Goal: Information Seeking & Learning: Learn about a topic

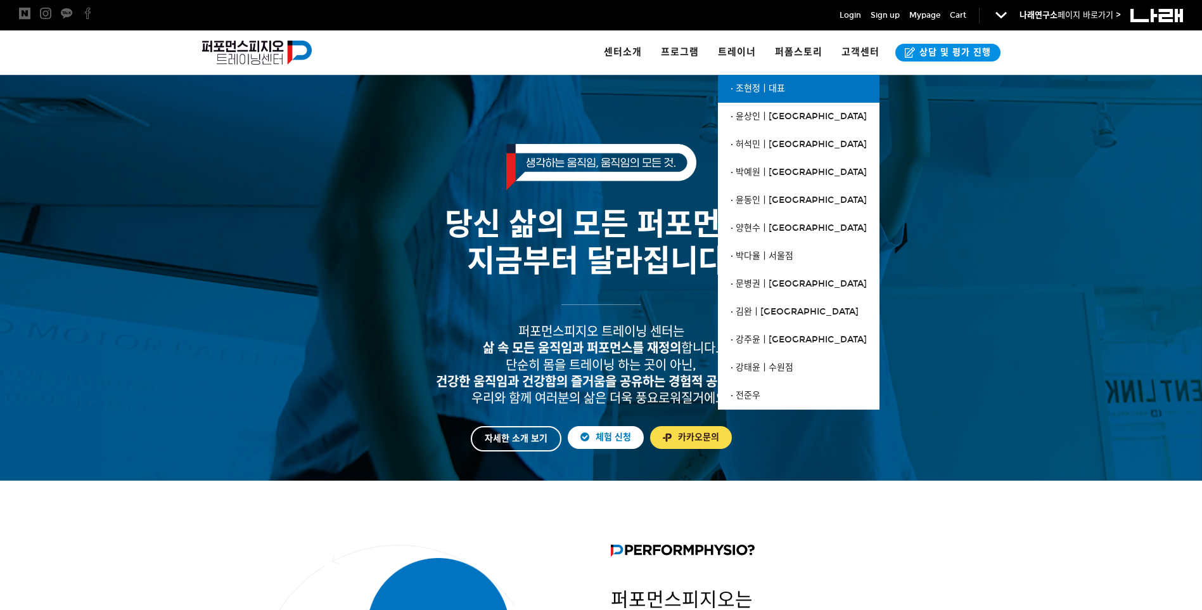
click at [750, 86] on span "· 조현정ㅣ대표" at bounding box center [758, 88] width 54 height 11
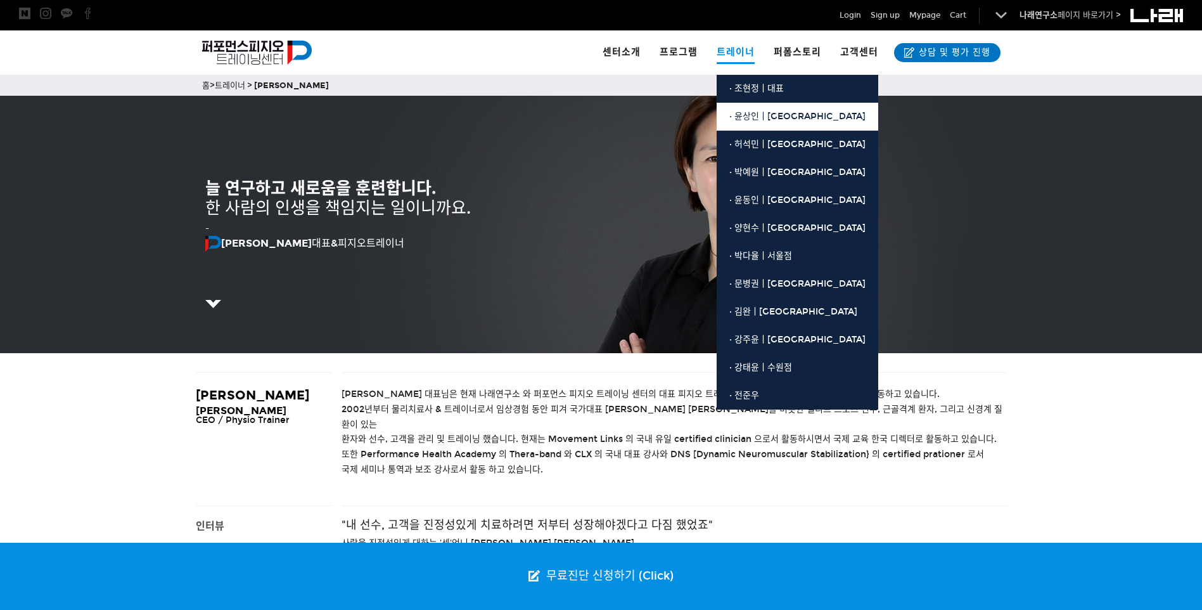
click at [762, 108] on link "· 윤상인ㅣ[GEOGRAPHIC_DATA]" at bounding box center [798, 117] width 162 height 28
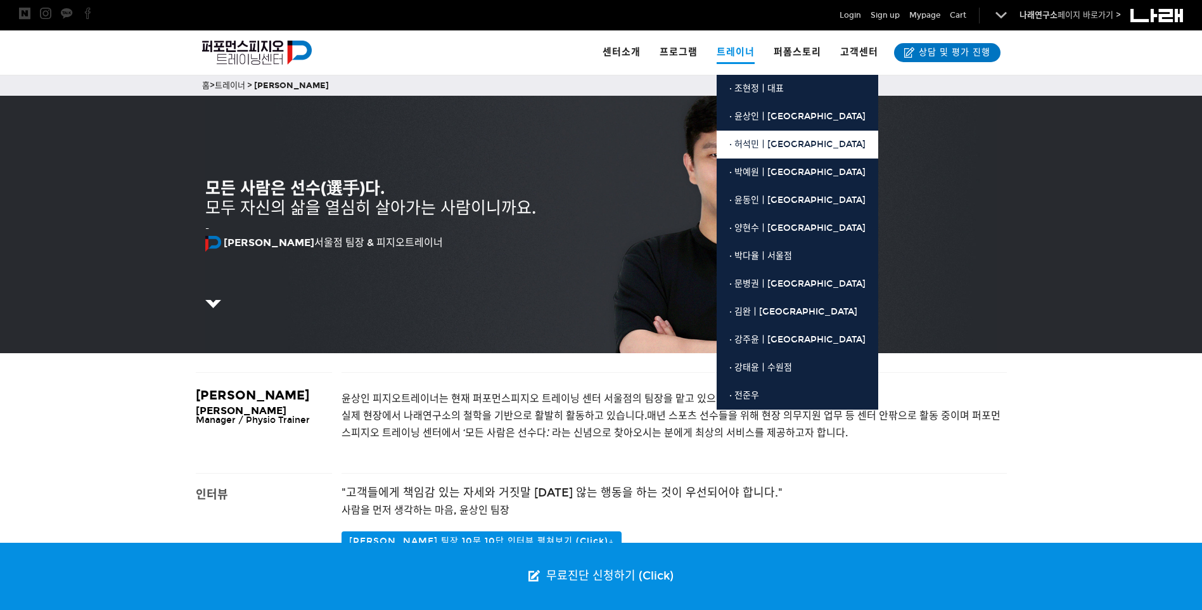
click at [766, 136] on link "· 허석민ㅣ[GEOGRAPHIC_DATA]" at bounding box center [798, 145] width 162 height 28
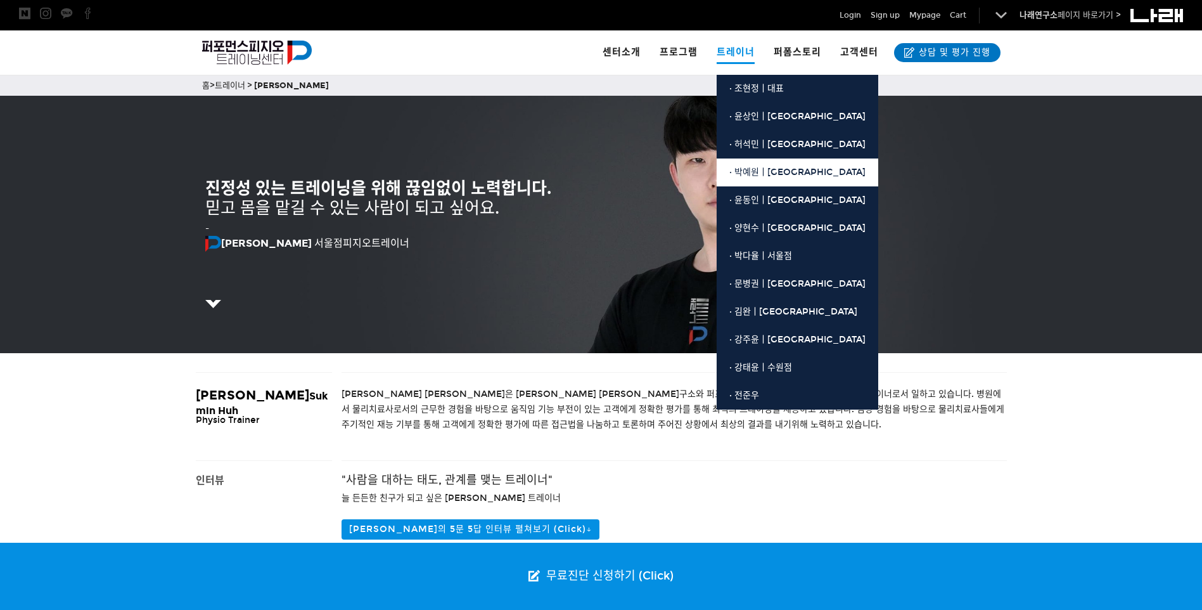
click at [764, 168] on span "· 박예원ㅣ[GEOGRAPHIC_DATA]" at bounding box center [797, 172] width 136 height 11
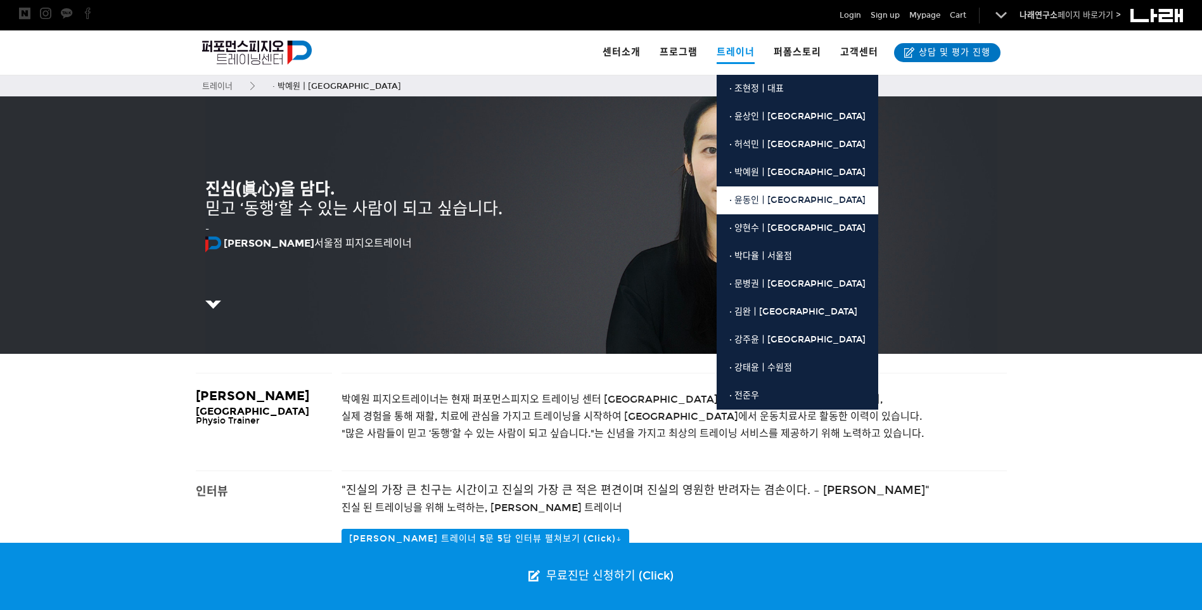
click at [780, 200] on span "· 윤동인ㅣ[GEOGRAPHIC_DATA]" at bounding box center [797, 200] width 136 height 11
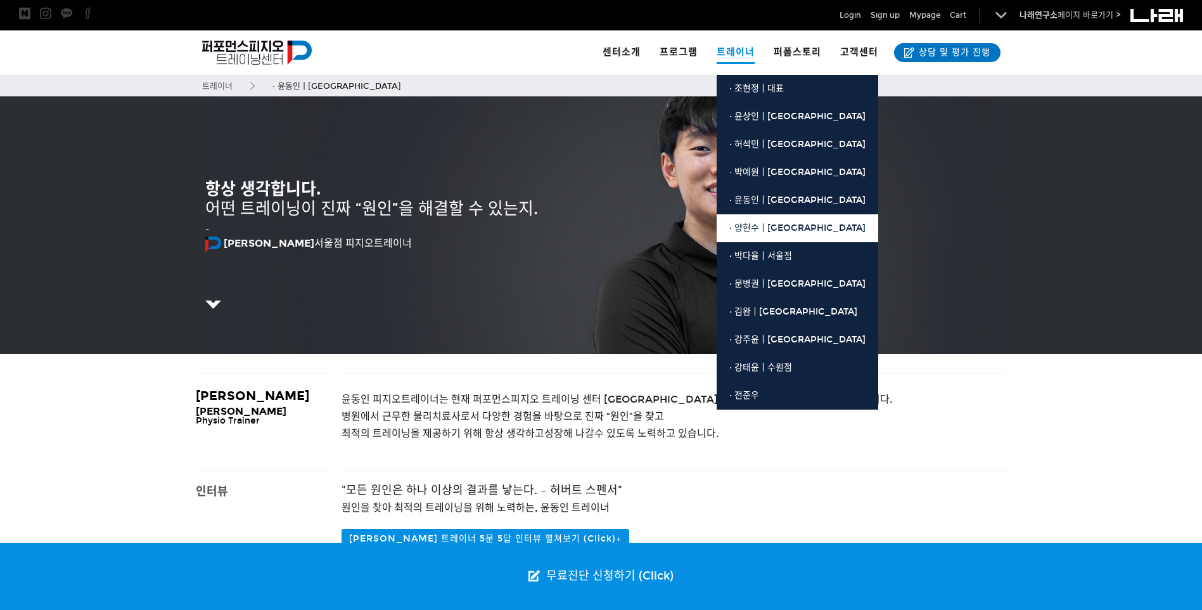
click at [781, 224] on span "· 양현수ㅣ[GEOGRAPHIC_DATA]" at bounding box center [797, 227] width 136 height 11
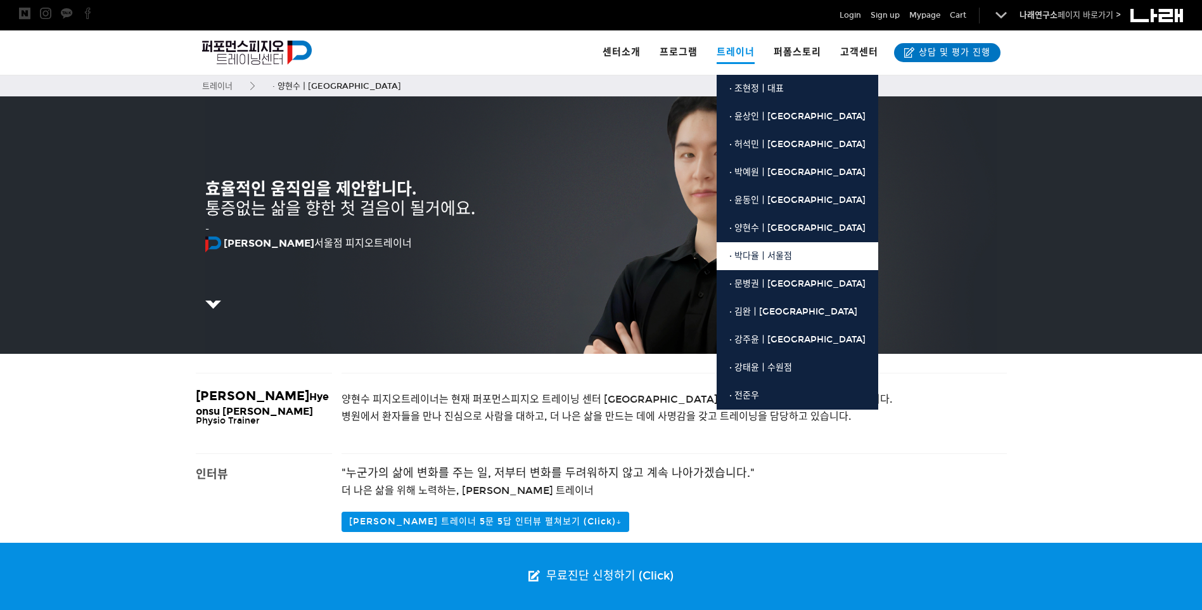
click at [774, 250] on span "· 박다율ㅣ서울점" at bounding box center [760, 255] width 63 height 11
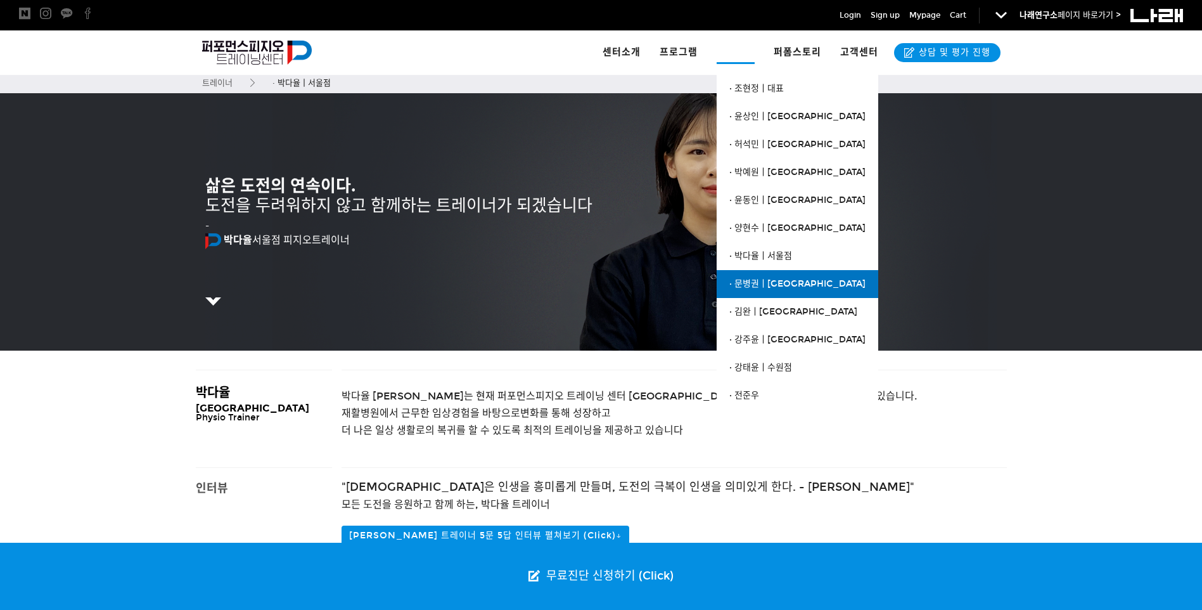
click at [772, 274] on link "· 문병권ㅣ[GEOGRAPHIC_DATA]" at bounding box center [798, 284] width 162 height 28
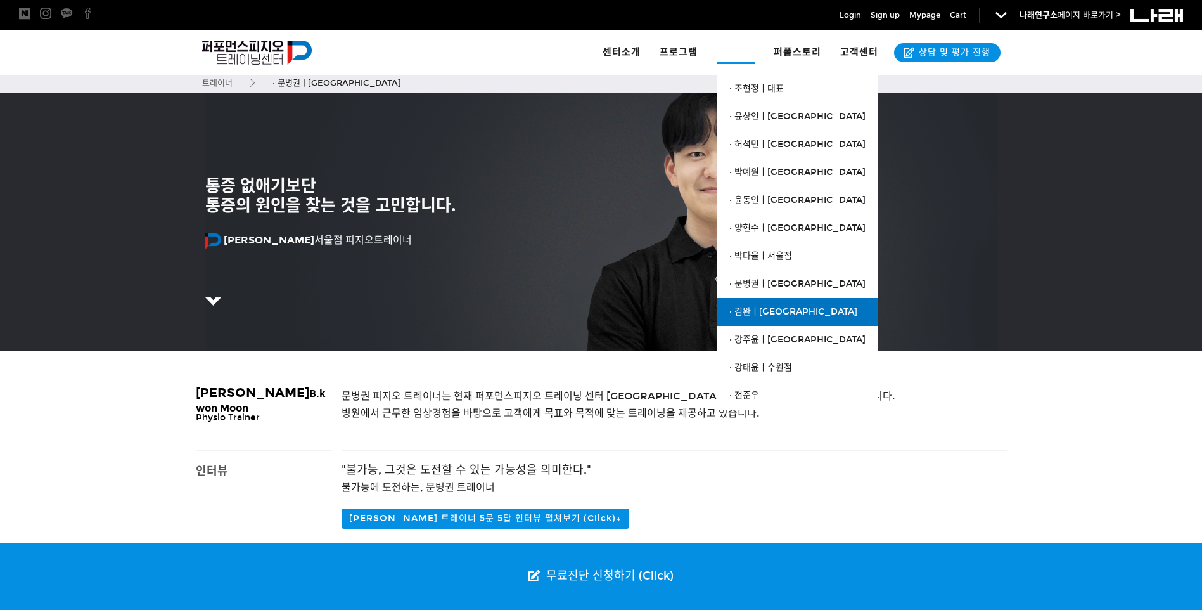
click at [778, 314] on span "· 김완ㅣ[GEOGRAPHIC_DATA]" at bounding box center [793, 311] width 128 height 11
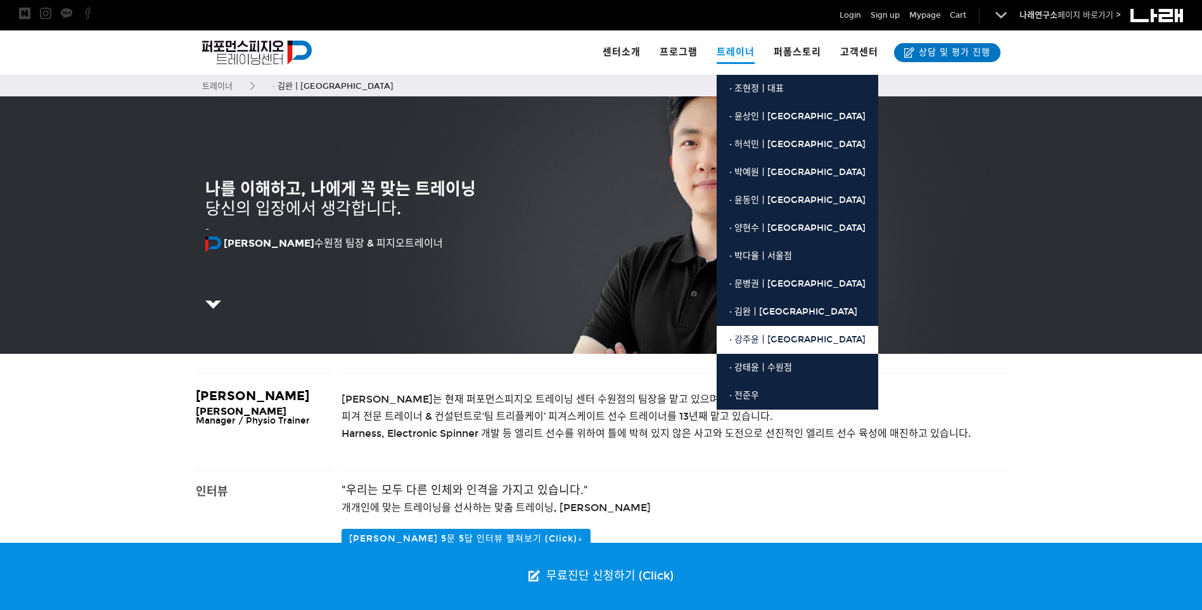
click at [765, 342] on span "· 강주윤ㅣ[GEOGRAPHIC_DATA]" at bounding box center [797, 339] width 136 height 11
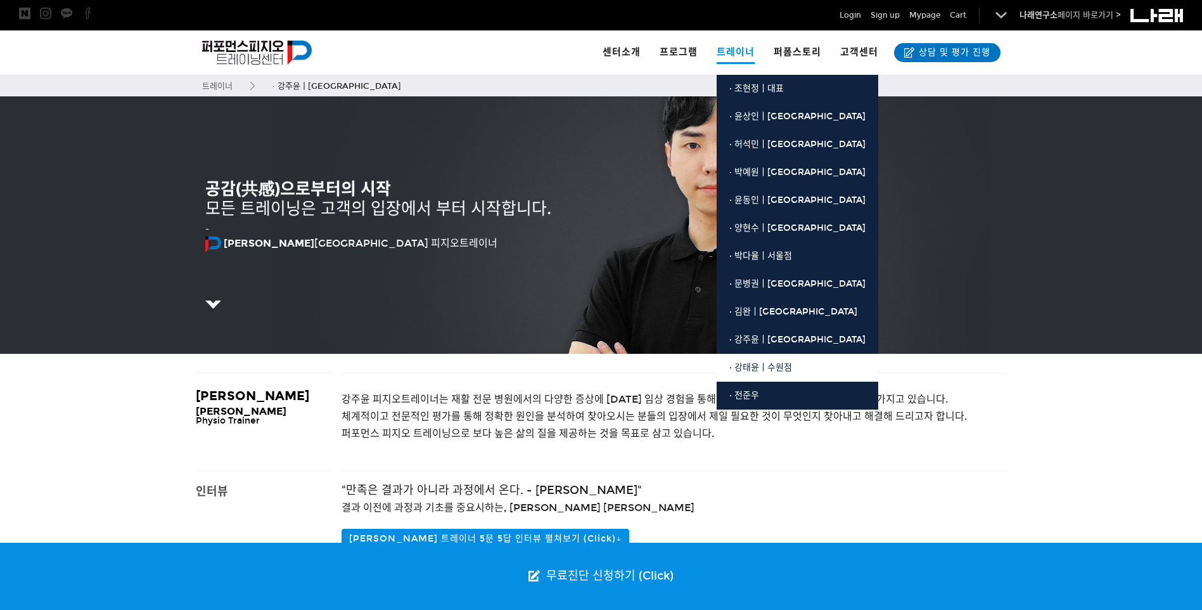
click at [773, 366] on span "· 강태윤ㅣ수원점" at bounding box center [760, 367] width 63 height 11
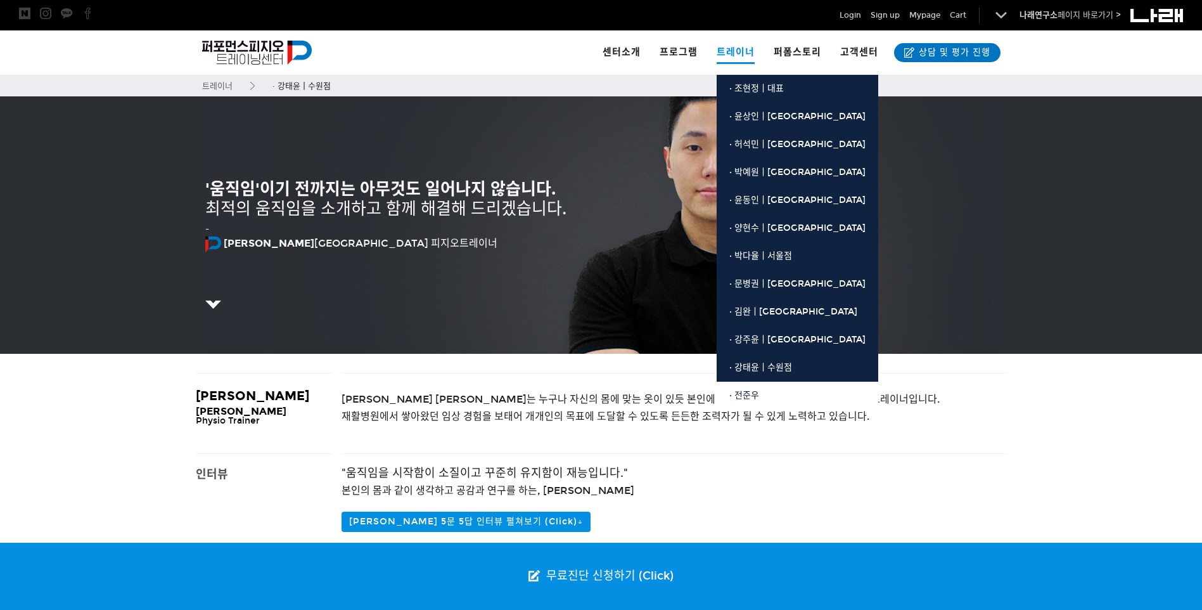
click at [768, 394] on link "· 전준우" at bounding box center [798, 395] width 162 height 28
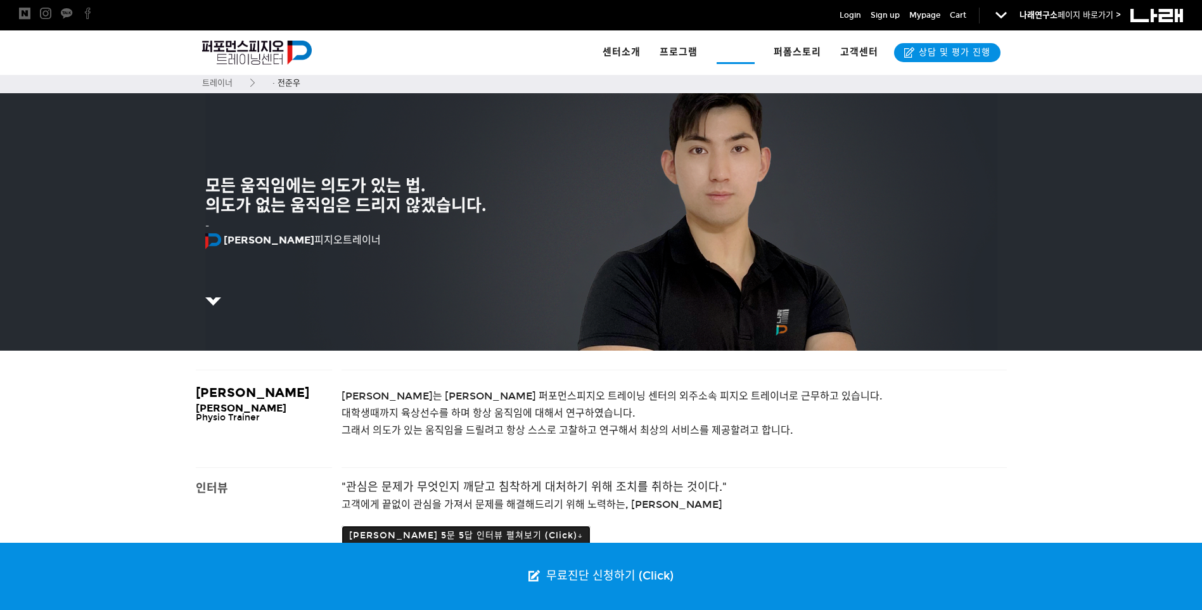
click at [516, 535] on button "전준우 트레이너 5문 5답 인터뷰 펼쳐보기 (Click)↓" at bounding box center [466, 535] width 249 height 20
click at [553, 535] on button "전준우 트레이너 5문 5답 인터뷰 펼쳐보기 (Click)↓" at bounding box center [466, 535] width 249 height 20
click at [521, 532] on button "전준우 트레이너 5문 5답 인터뷰 펼쳐보기 (Click)↓" at bounding box center [466, 535] width 249 height 20
click at [503, 533] on button "전준우 트레이너 5문 5답 인터뷰 펼쳐보기 (Click)↓" at bounding box center [466, 535] width 249 height 20
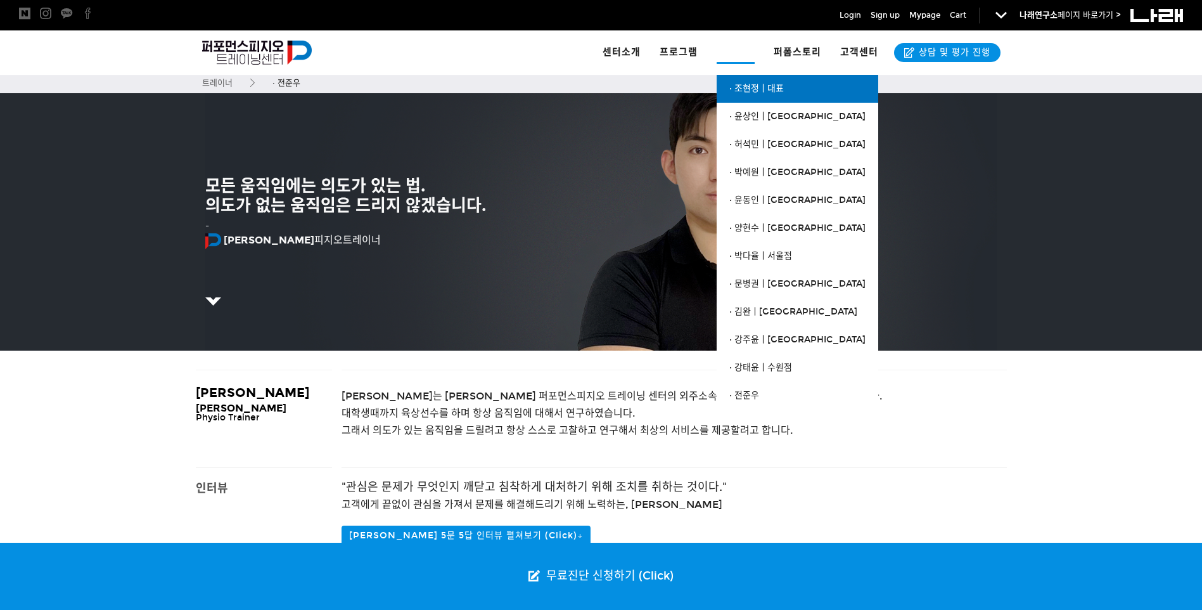
click at [760, 82] on link "· 조현정ㅣ대표" at bounding box center [798, 89] width 162 height 28
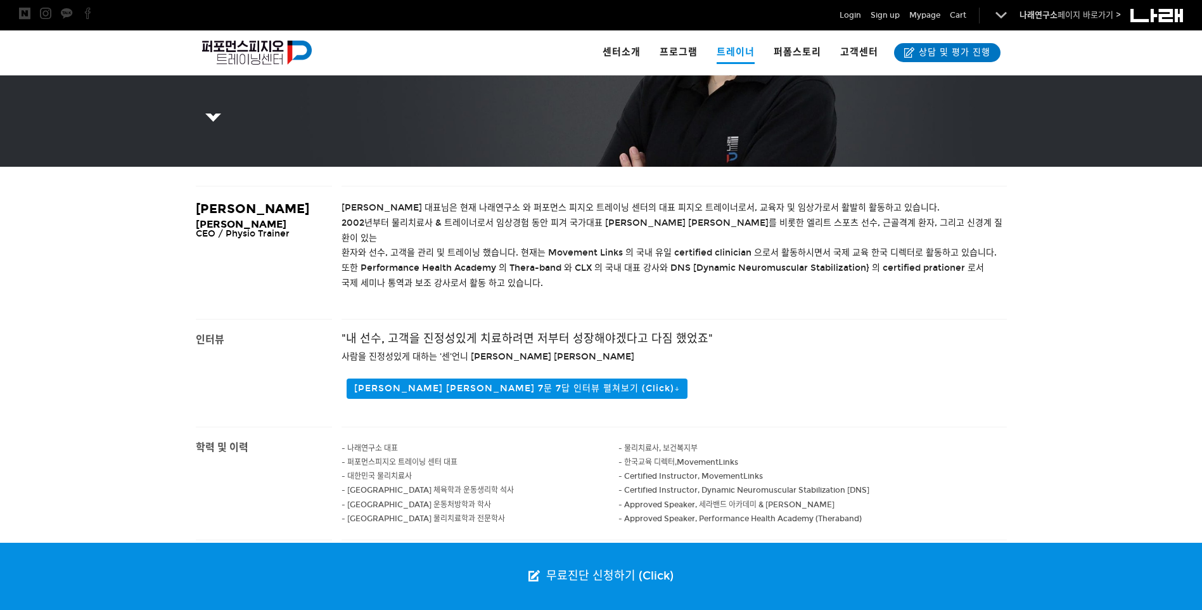
scroll to position [317, 0]
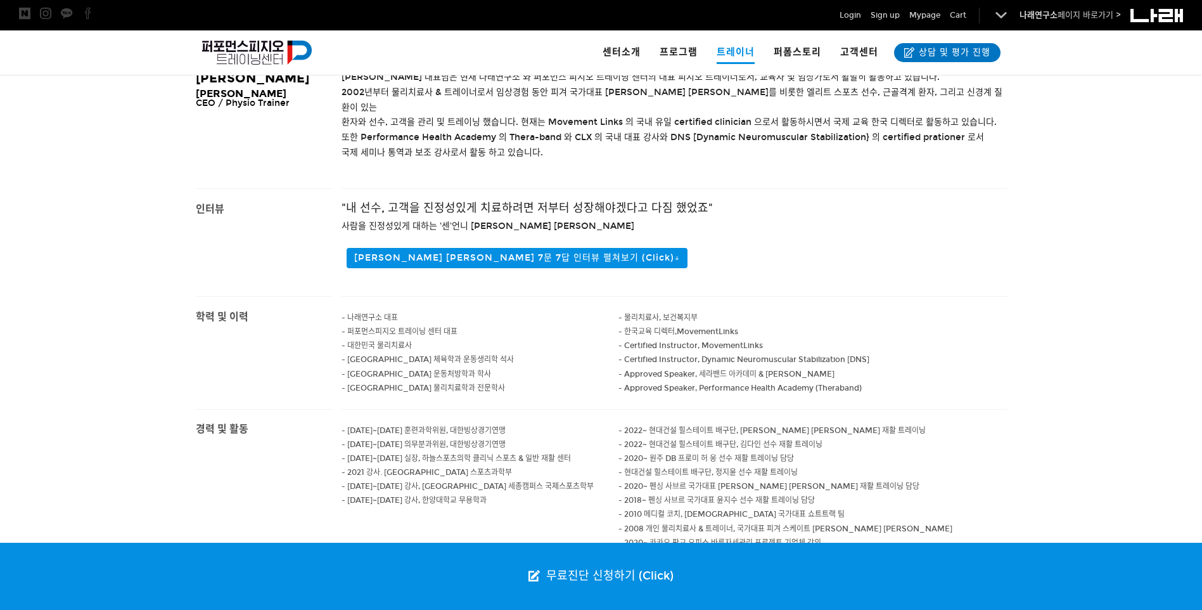
click at [498, 234] on p at bounding box center [674, 241] width 665 height 14
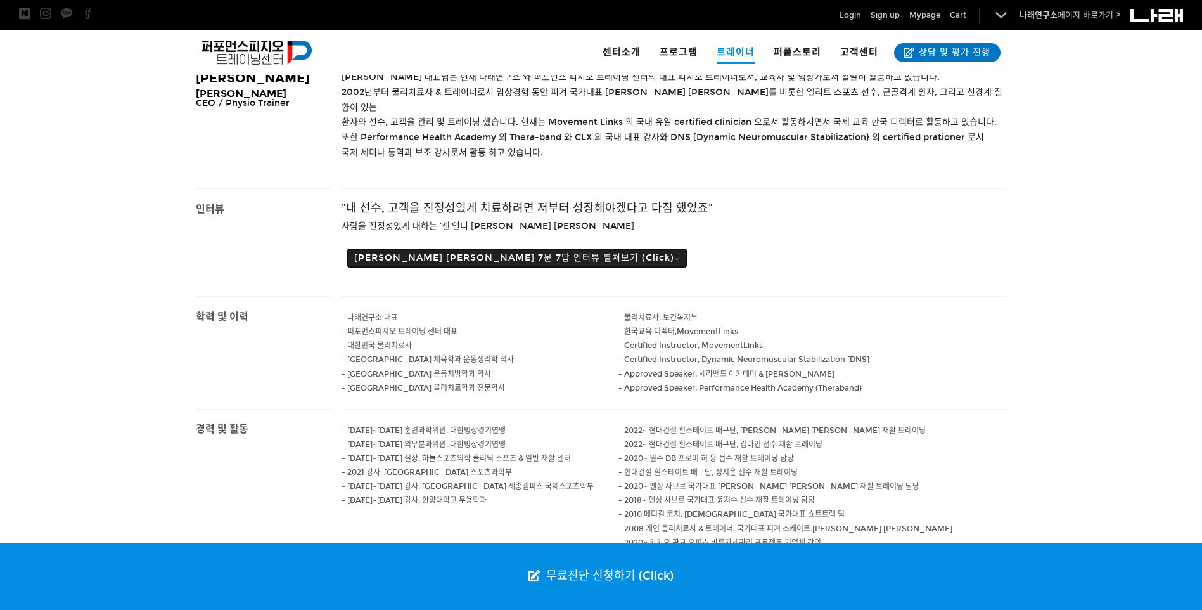
click at [501, 248] on button "조현정 대표 7문 7답 인터뷰 펼쳐보기 (Click)↓" at bounding box center [517, 258] width 341 height 20
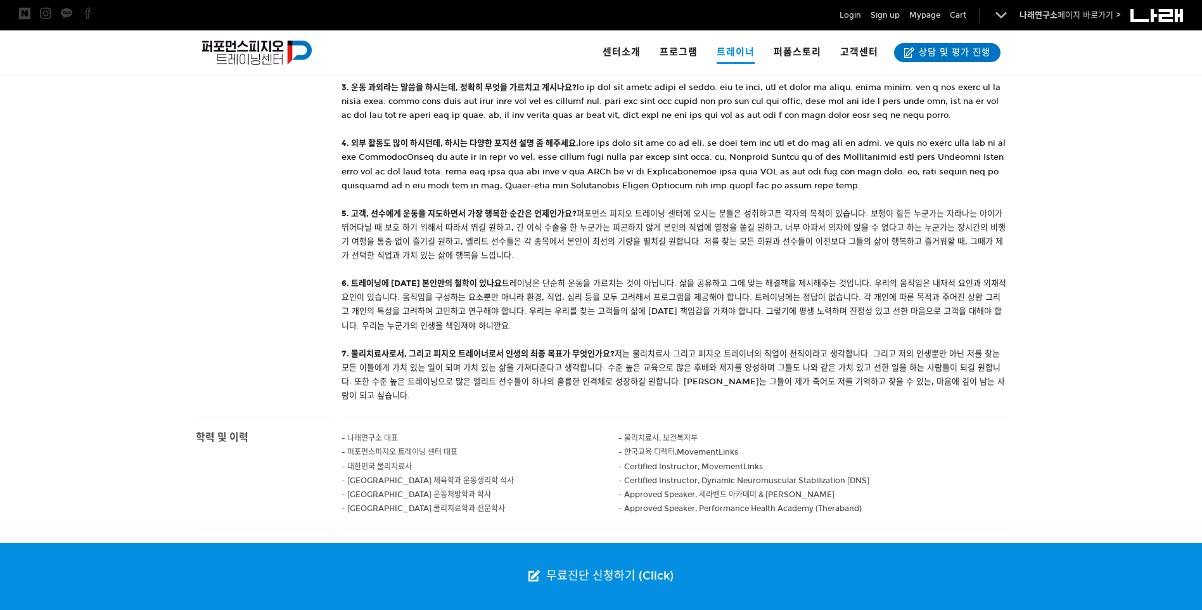
scroll to position [824, 0]
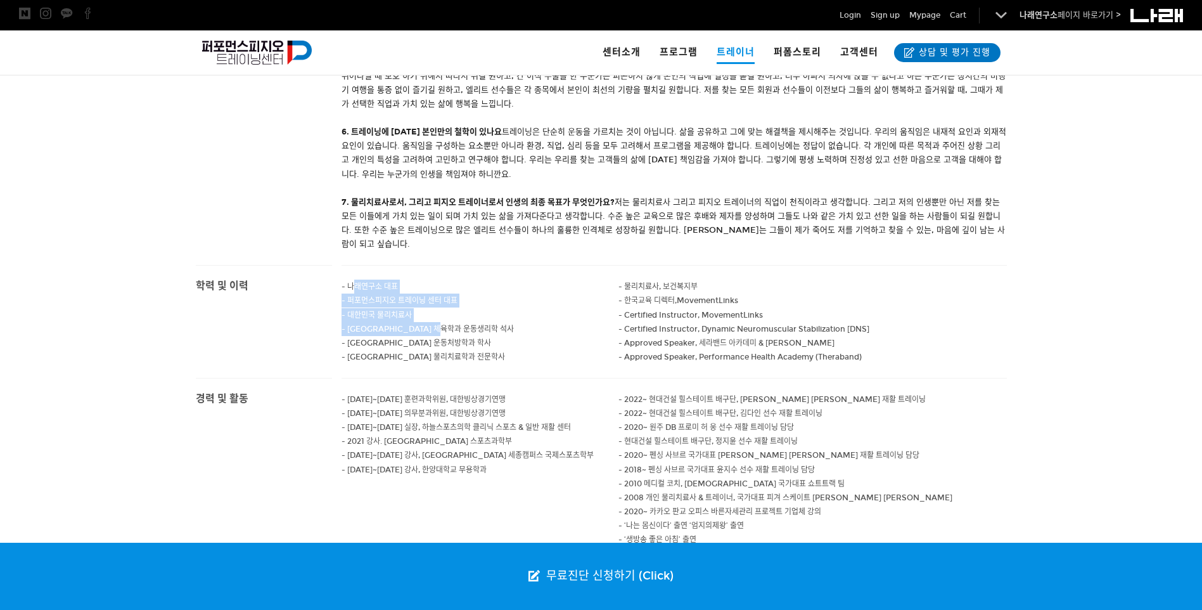
drag, startPoint x: 352, startPoint y: 314, endPoint x: 465, endPoint y: 361, distance: 123.0
click at [465, 361] on div "- 나래연구소 대표 - 퍼포먼스피지오 트레이닝 센터 대표 - 대한민국 물리치료사 - 고려대학교 체육학과 운동생리학 석사 - 남서울 대학교 운동…" at bounding box center [481, 322] width 278 height 112
drag, startPoint x: 465, startPoint y: 361, endPoint x: 479, endPoint y: 390, distance: 32.3
click at [479, 378] on p at bounding box center [481, 371] width 278 height 14
drag, startPoint x: 349, startPoint y: 385, endPoint x: 437, endPoint y: 386, distance: 88.7
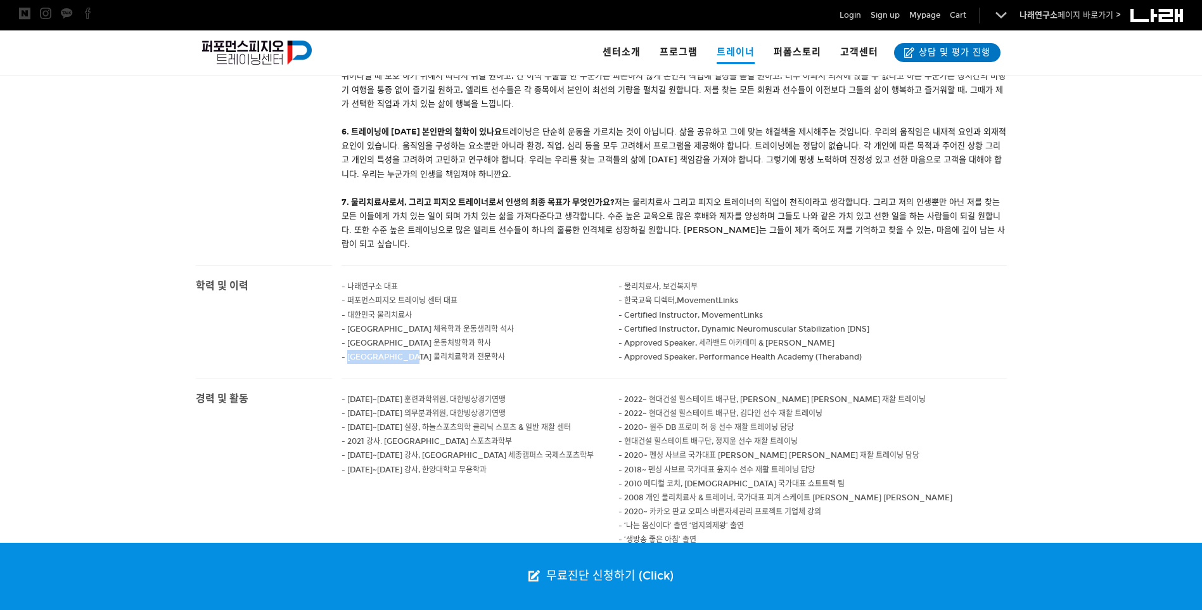
click at [437, 361] on span "- 신구대학교 물리치료학과 전문학사" at bounding box center [423, 356] width 163 height 9
drag, startPoint x: 437, startPoint y: 386, endPoint x: 457, endPoint y: 401, distance: 24.8
click at [457, 378] on p at bounding box center [481, 371] width 278 height 14
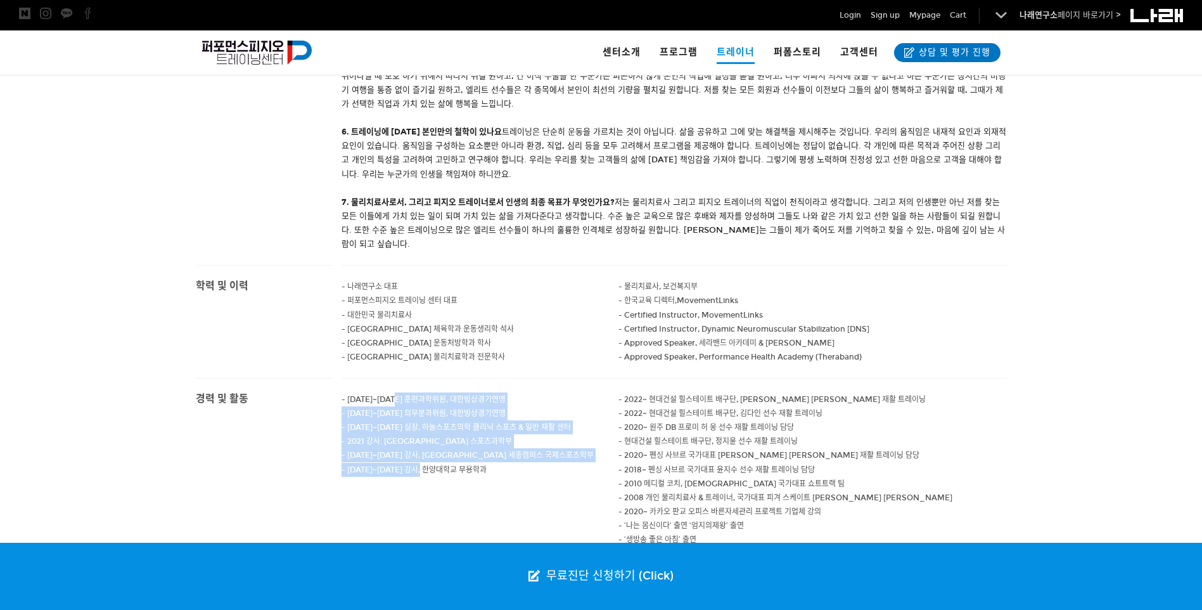
drag, startPoint x: 391, startPoint y: 430, endPoint x: 413, endPoint y: 502, distance: 75.4
click at [413, 502] on div "- 2014~2017 훈련과학위원, 대한빙상경기연맹 - 2014~2017 의무분과위원, 대한빙상경기연맹 - 2002~2009 실장, 하늘스포츠…" at bounding box center [481, 441] width 278 height 126
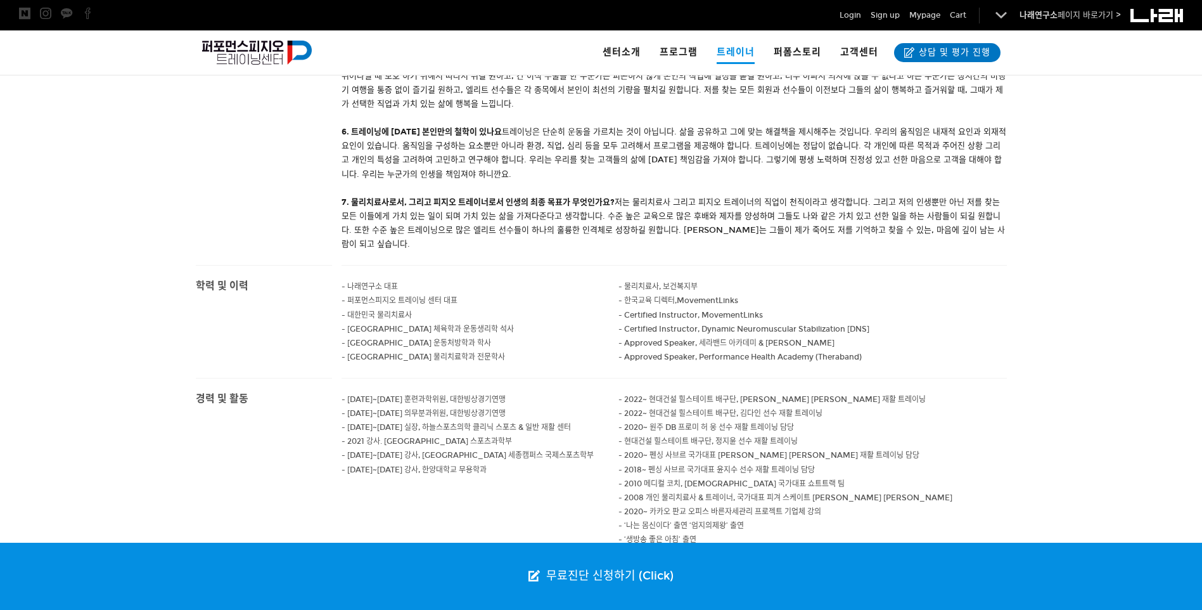
drag, startPoint x: 413, startPoint y: 502, endPoint x: 574, endPoint y: 325, distance: 239.5
click at [574, 307] on p "- 퍼포먼스피지오 트레이닝 센터 대표" at bounding box center [481, 300] width 278 height 14
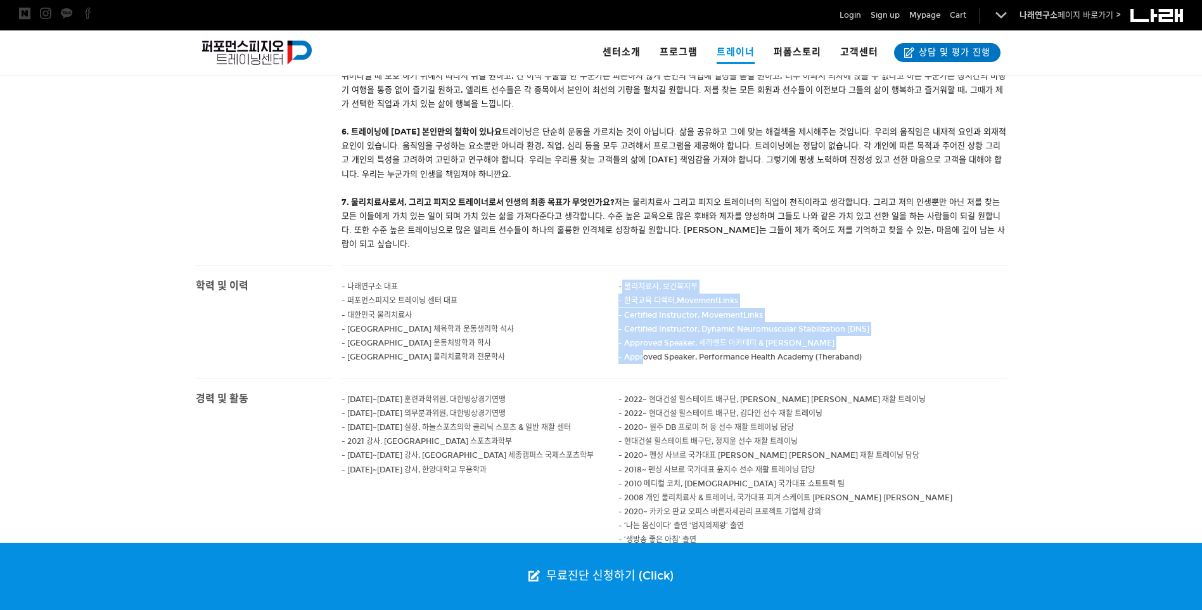
drag, startPoint x: 620, startPoint y: 314, endPoint x: 644, endPoint y: 384, distance: 73.5
click at [644, 378] on div "- 물리치료사, 보건복지부 - 한국교육 디렉터, MovementLinks - Certified Instructor, MovementLinks …" at bounding box center [812, 322] width 388 height 112
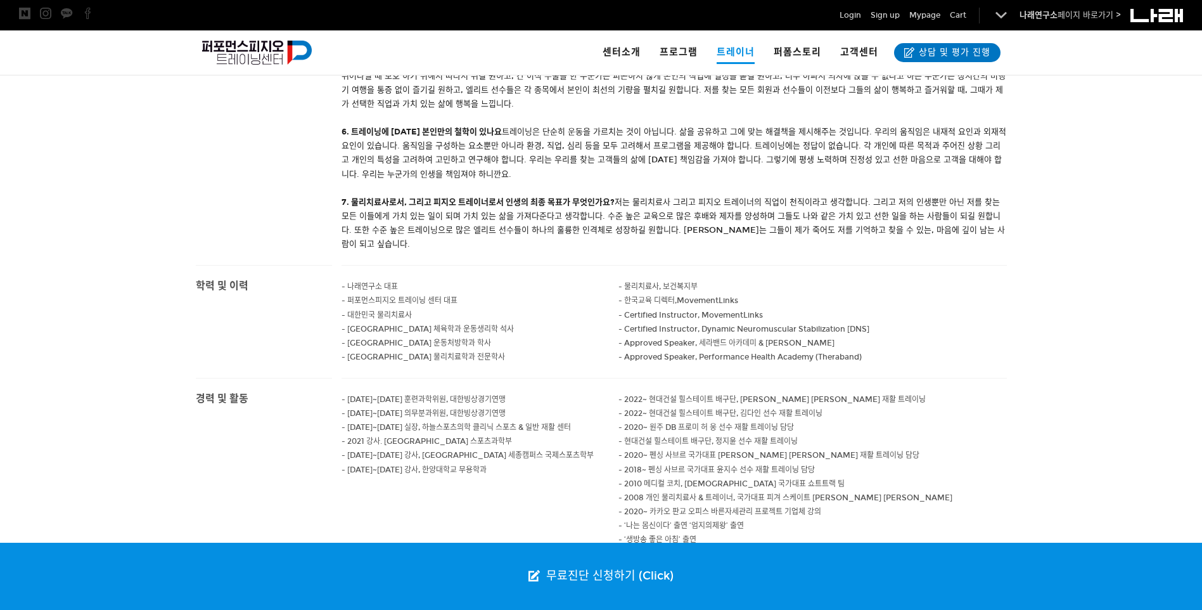
drag, startPoint x: 644, startPoint y: 384, endPoint x: 573, endPoint y: 392, distance: 71.4
click at [573, 378] on p at bounding box center [481, 371] width 278 height 14
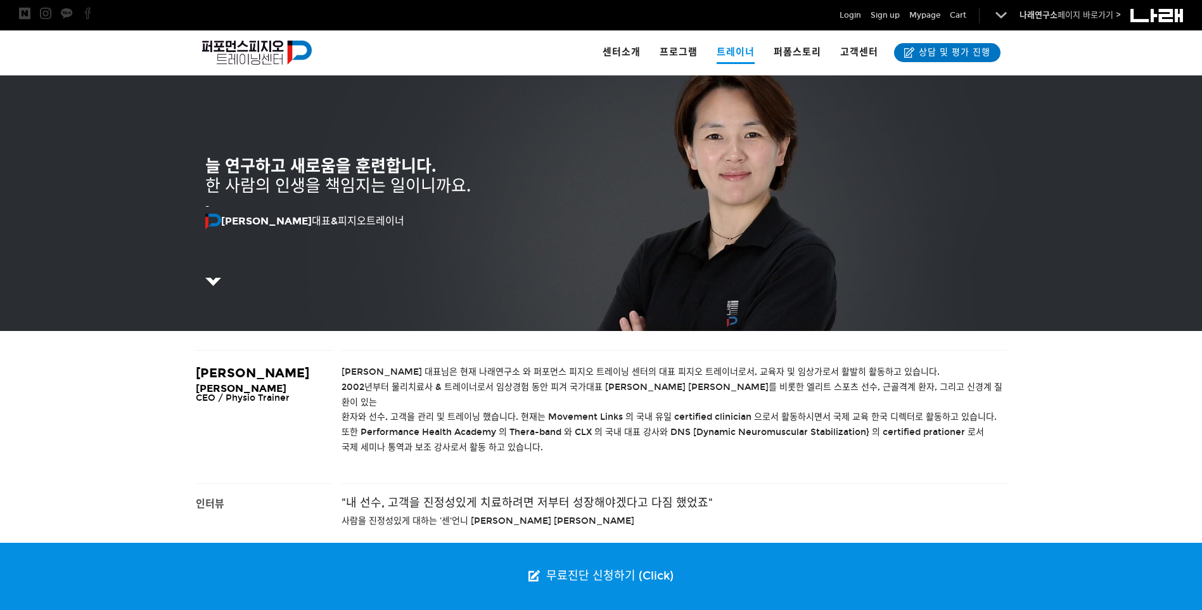
scroll to position [0, 0]
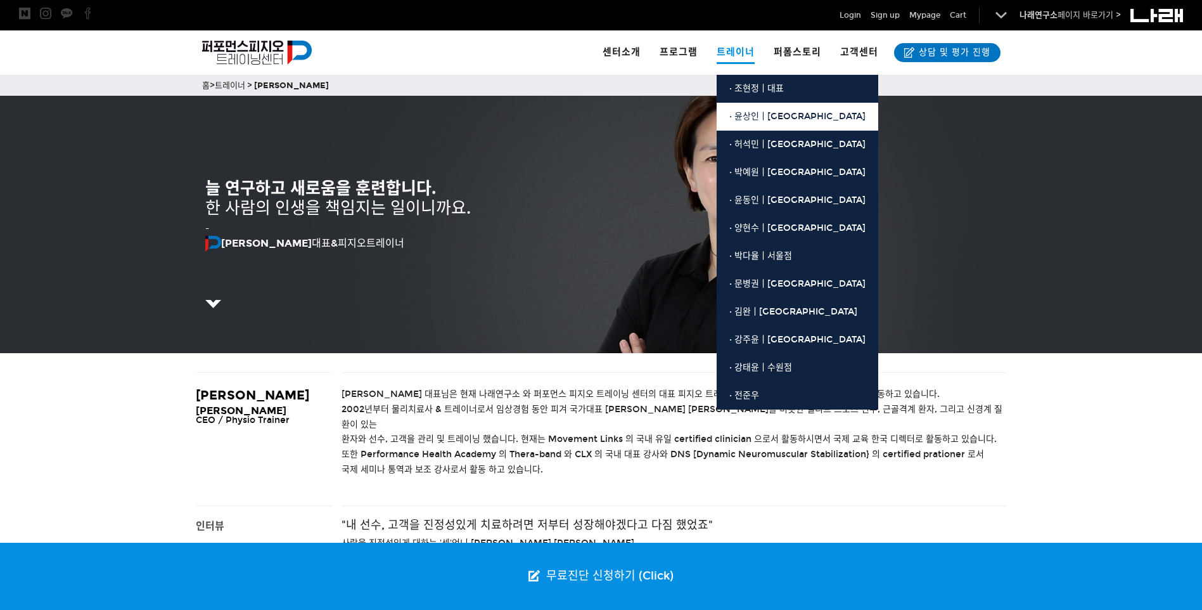
click at [753, 112] on span "· 윤상인ㅣ[GEOGRAPHIC_DATA]" at bounding box center [797, 116] width 136 height 11
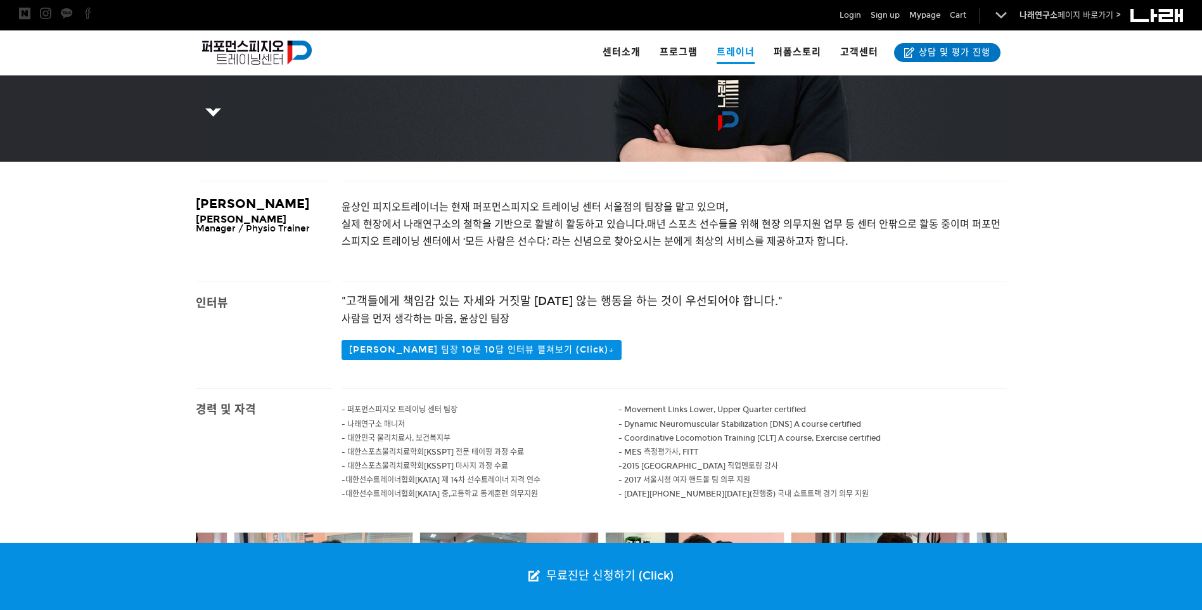
scroll to position [380, 0]
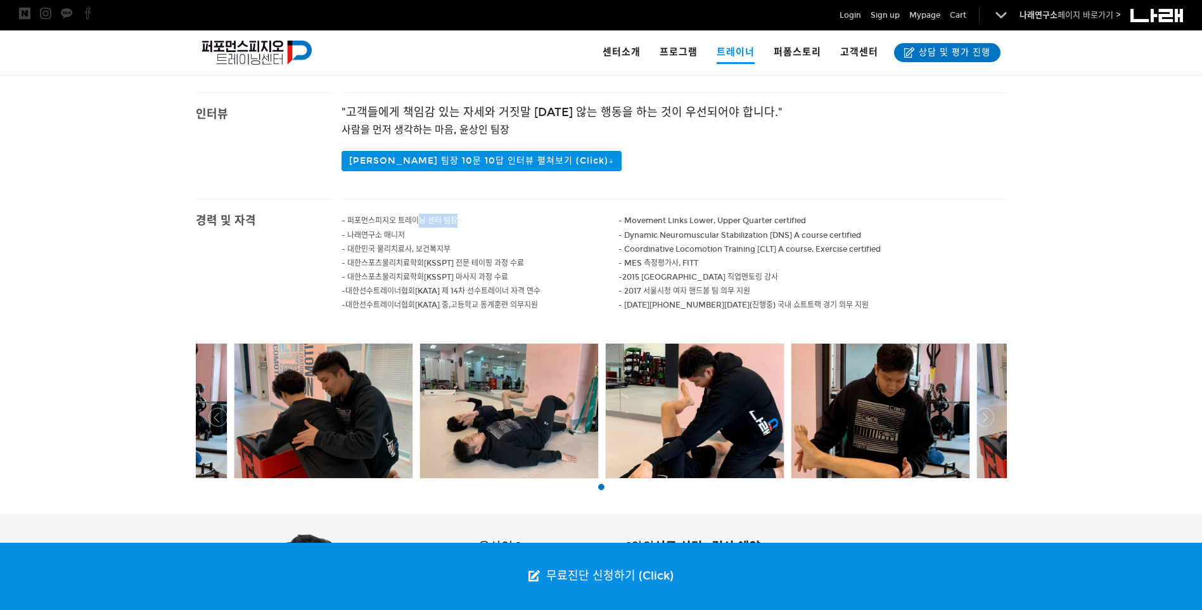
drag, startPoint x: 416, startPoint y: 218, endPoint x: 498, endPoint y: 221, distance: 82.4
click at [498, 221] on p "- 퍼포먼스피지오 트레이닝 센터 팀장" at bounding box center [481, 221] width 278 height 14
drag, startPoint x: 498, startPoint y: 221, endPoint x: 497, endPoint y: 237, distance: 15.9
click at [497, 237] on p "- 나래연구소 매니저" at bounding box center [481, 235] width 278 height 14
drag, startPoint x: 542, startPoint y: 312, endPoint x: 459, endPoint y: 294, distance: 84.9
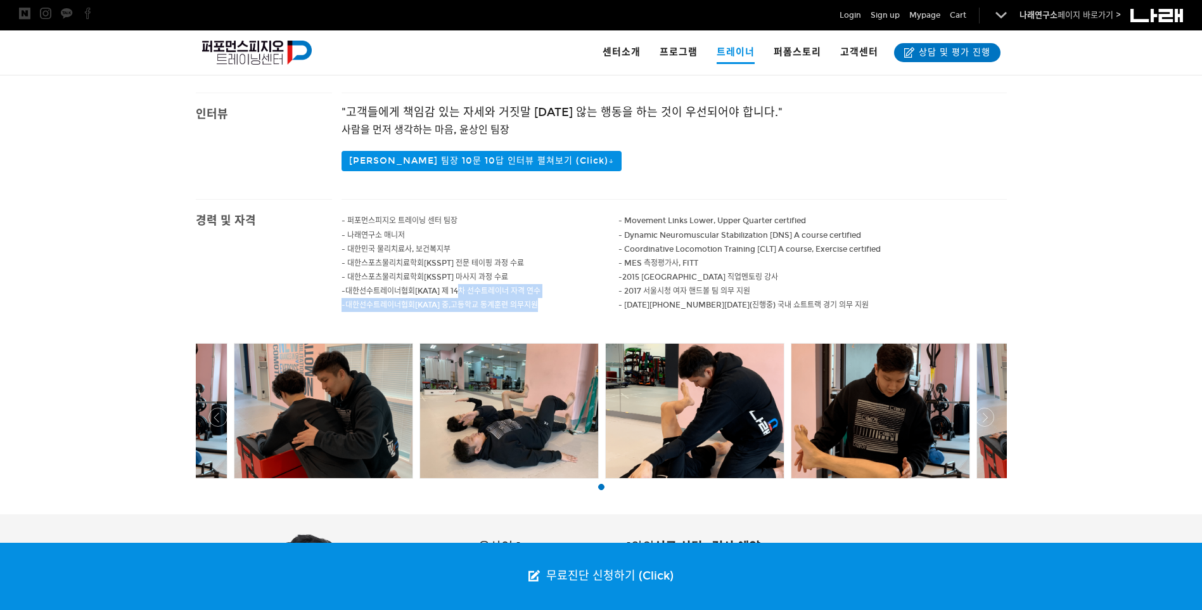
click at [459, 294] on div "- 퍼포먼스피지오 트레이닝 센터 팀장 - 나래연구소 매니저 - 대한민국 물리치료사, 보건복지부 - 대한스포츠물리치료학회[KSSPT] 전문 테이…" at bounding box center [481, 270] width 278 height 140
drag, startPoint x: 459, startPoint y: 294, endPoint x: 588, endPoint y: 160, distance: 186.0
click at [588, 160] on p "윤상인 팀장 10문 10답 인터뷰 펼쳐보기 (Click)↓" at bounding box center [674, 161] width 665 height 20
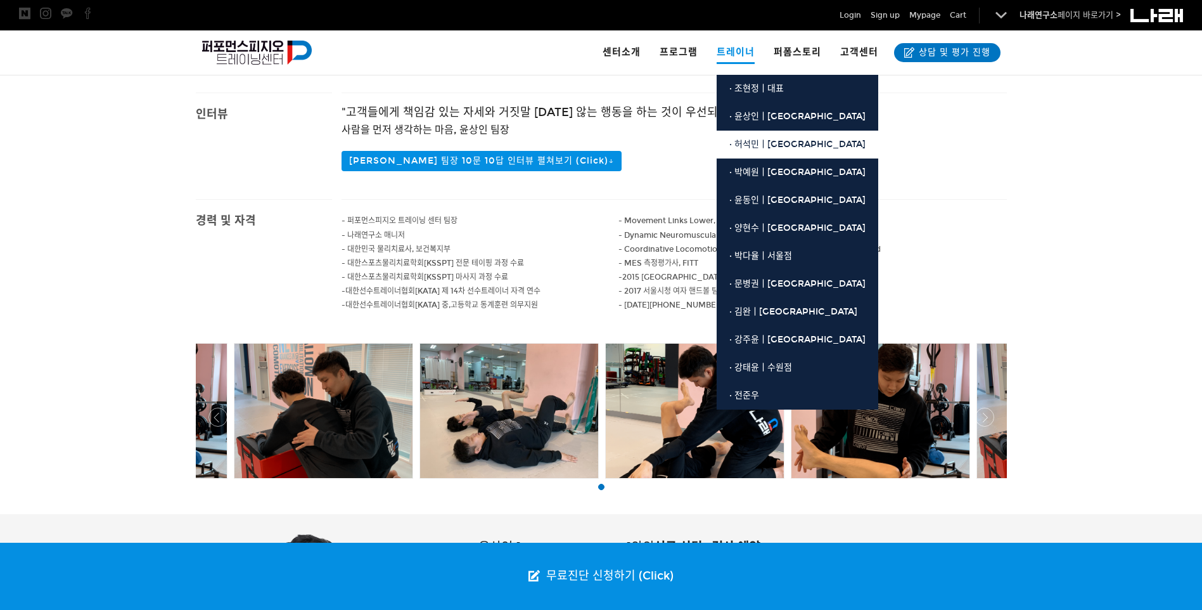
click at [755, 150] on link "· 허석민ㅣ[GEOGRAPHIC_DATA]" at bounding box center [798, 145] width 162 height 28
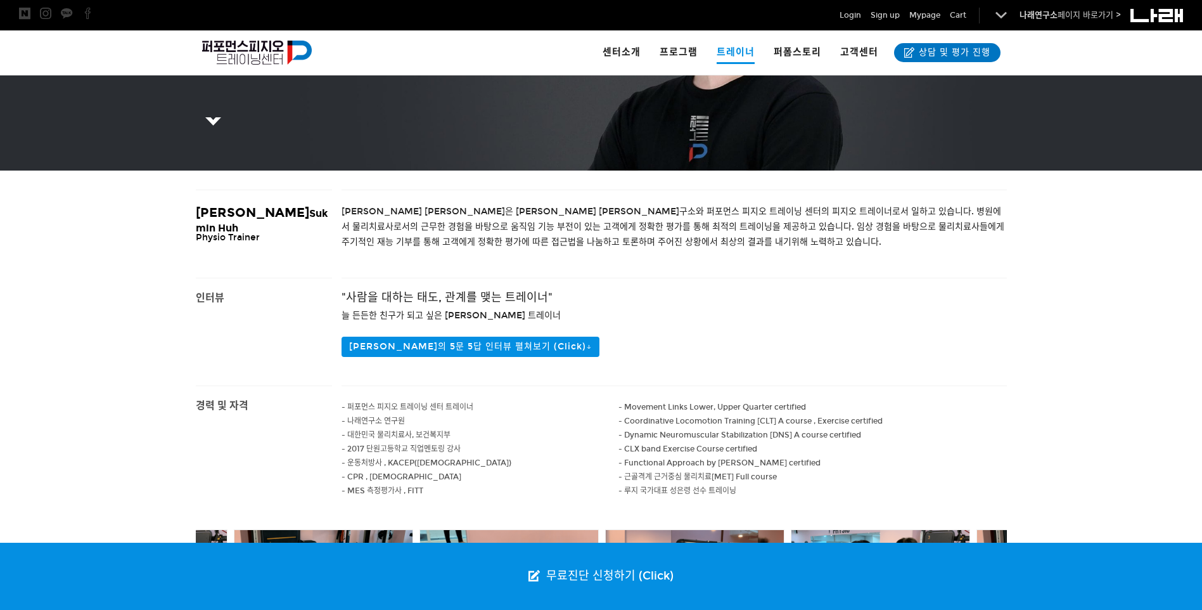
scroll to position [190, 0]
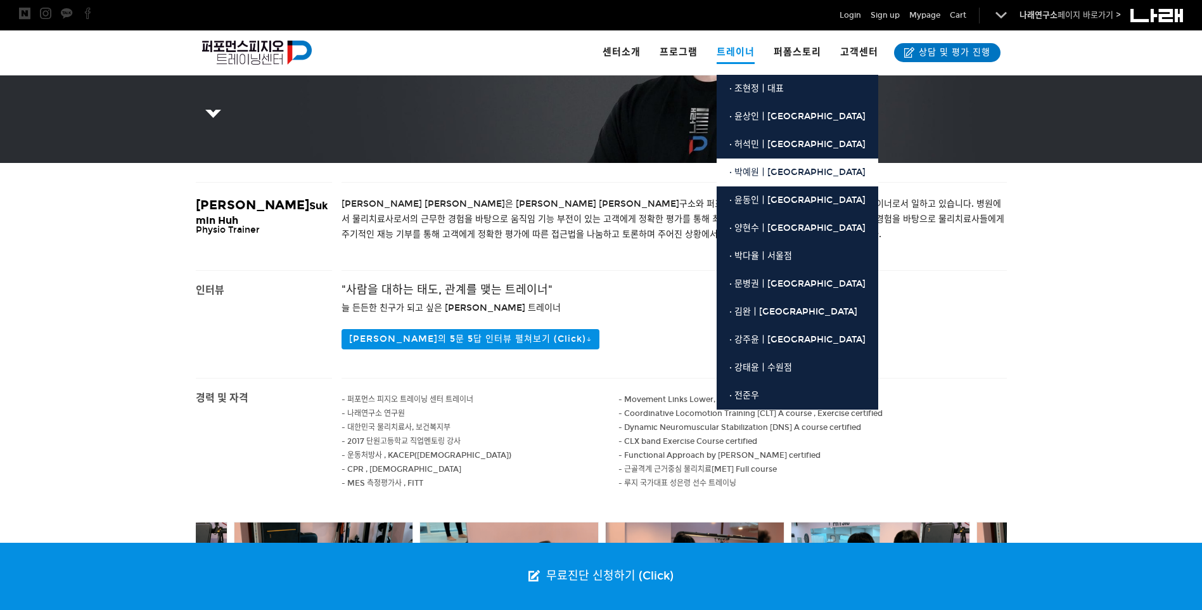
click at [764, 174] on span "· 박예원ㅣ[GEOGRAPHIC_DATA]" at bounding box center [797, 172] width 136 height 11
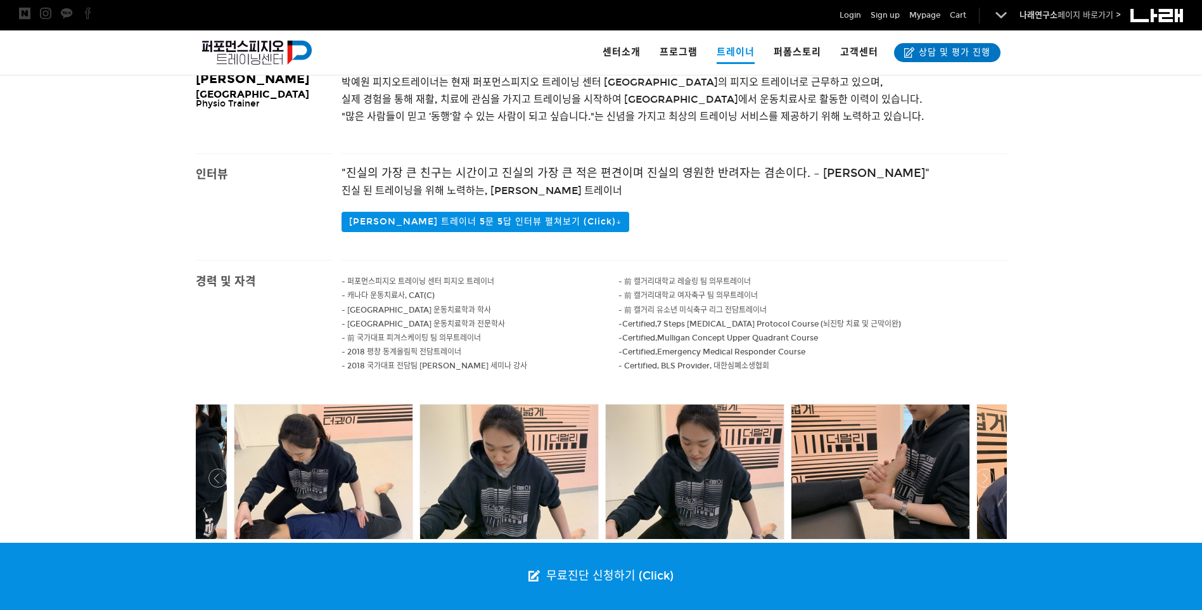
scroll to position [380, 0]
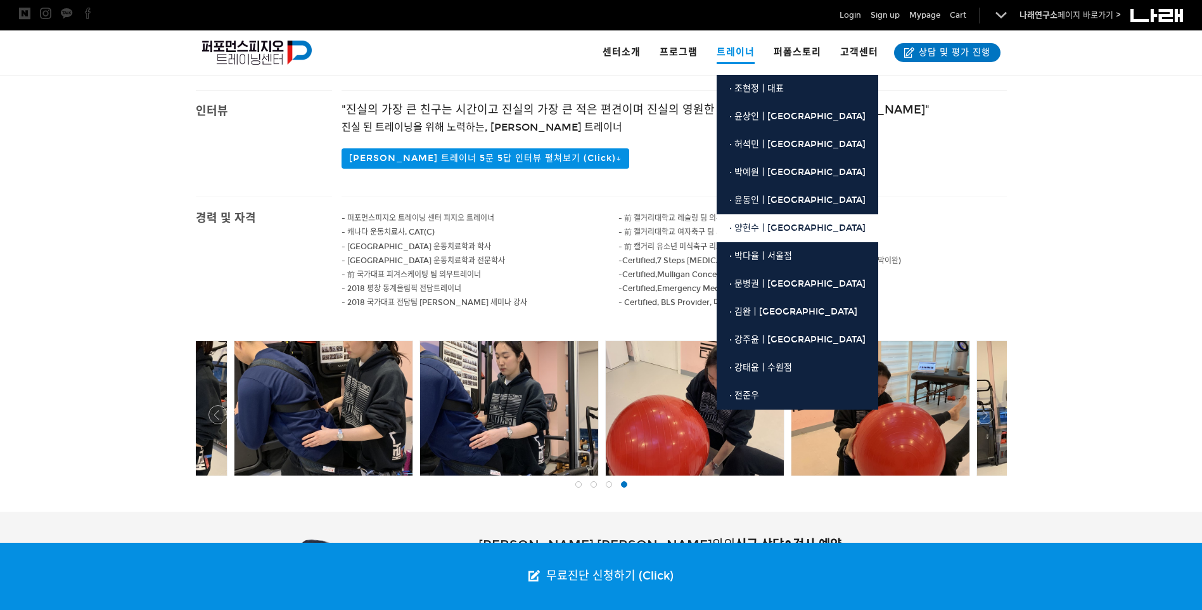
click at [767, 231] on span "· 양현수ㅣ[GEOGRAPHIC_DATA]" at bounding box center [797, 227] width 136 height 11
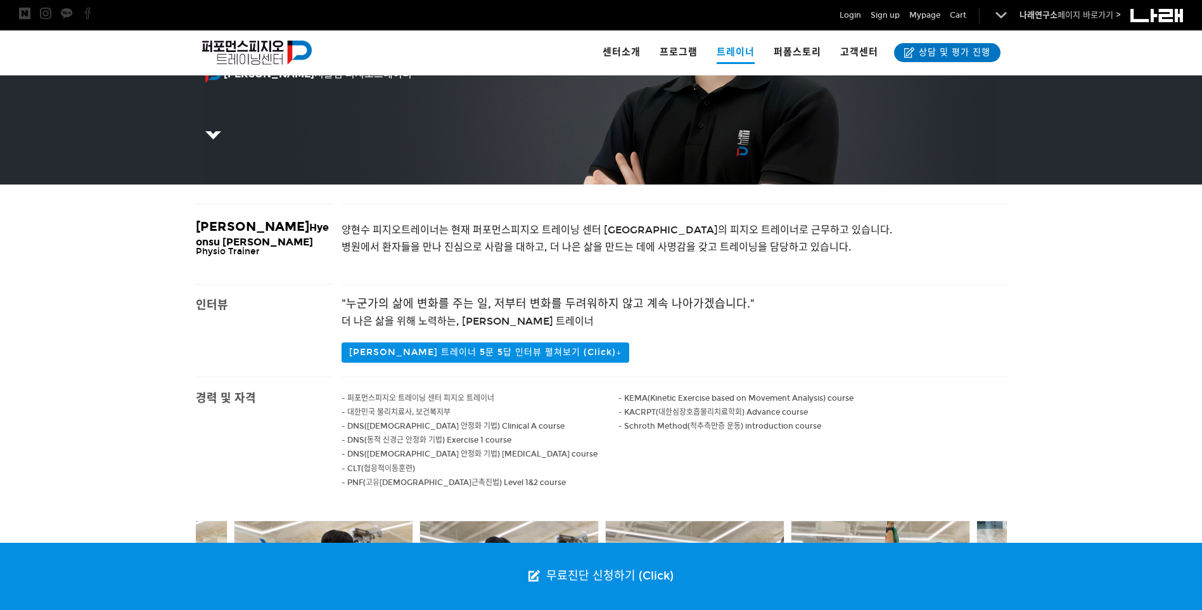
scroll to position [63, 0]
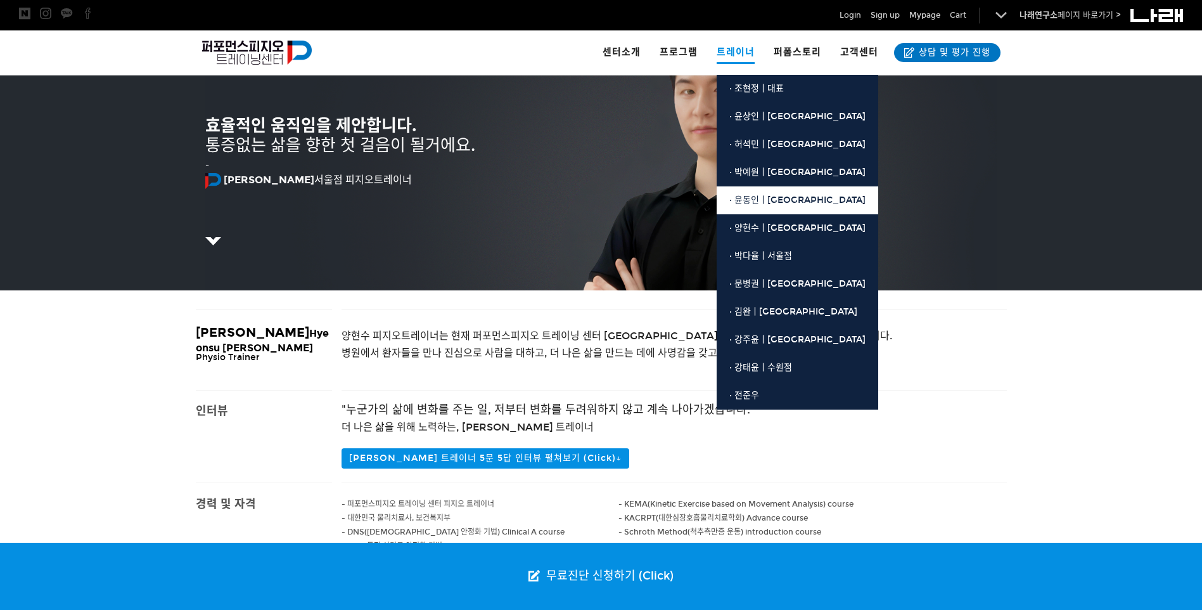
click at [755, 198] on span "· 윤동인ㅣ[GEOGRAPHIC_DATA]" at bounding box center [797, 200] width 136 height 11
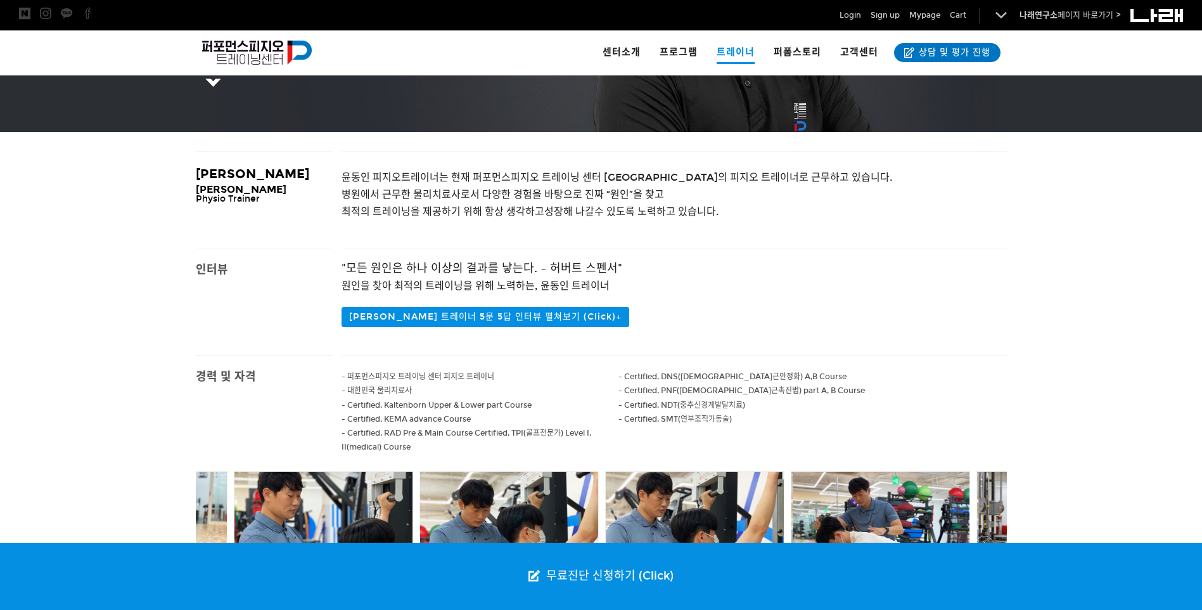
scroll to position [317, 0]
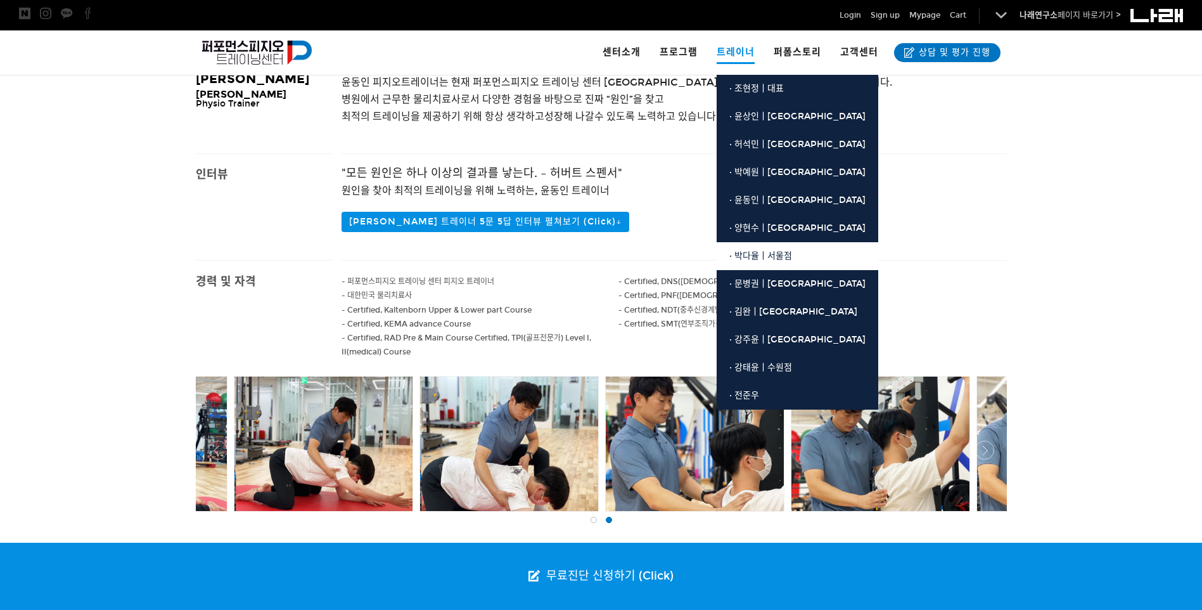
click at [747, 254] on span "· 박다율ㅣ서울점" at bounding box center [760, 255] width 63 height 11
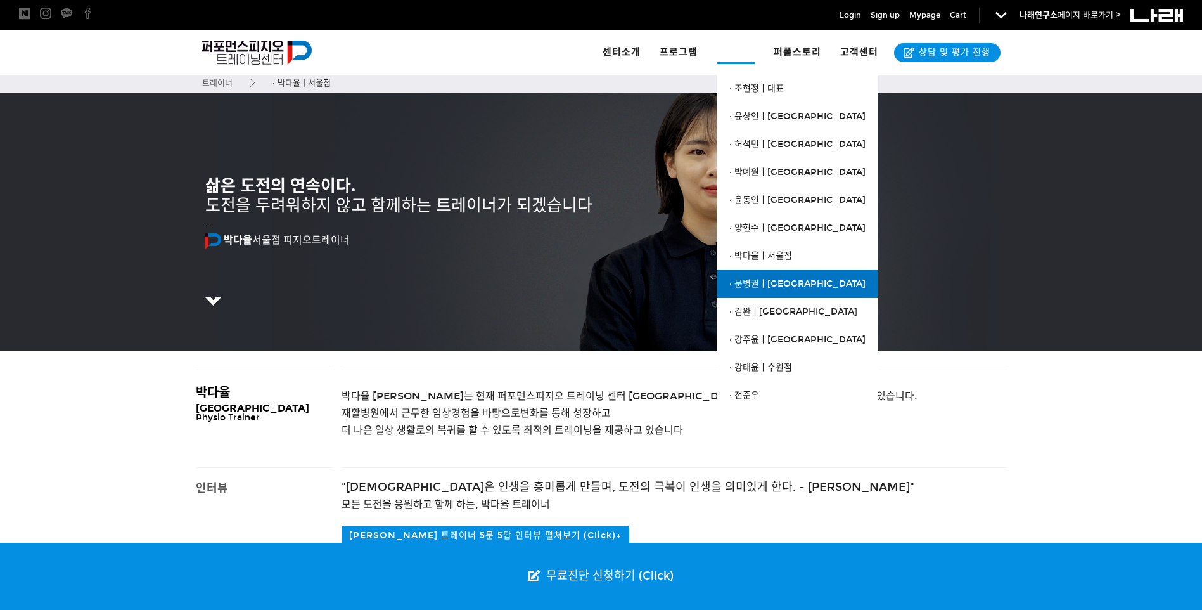
click at [753, 285] on span "· 문병권ㅣ[GEOGRAPHIC_DATA]" at bounding box center [797, 283] width 136 height 11
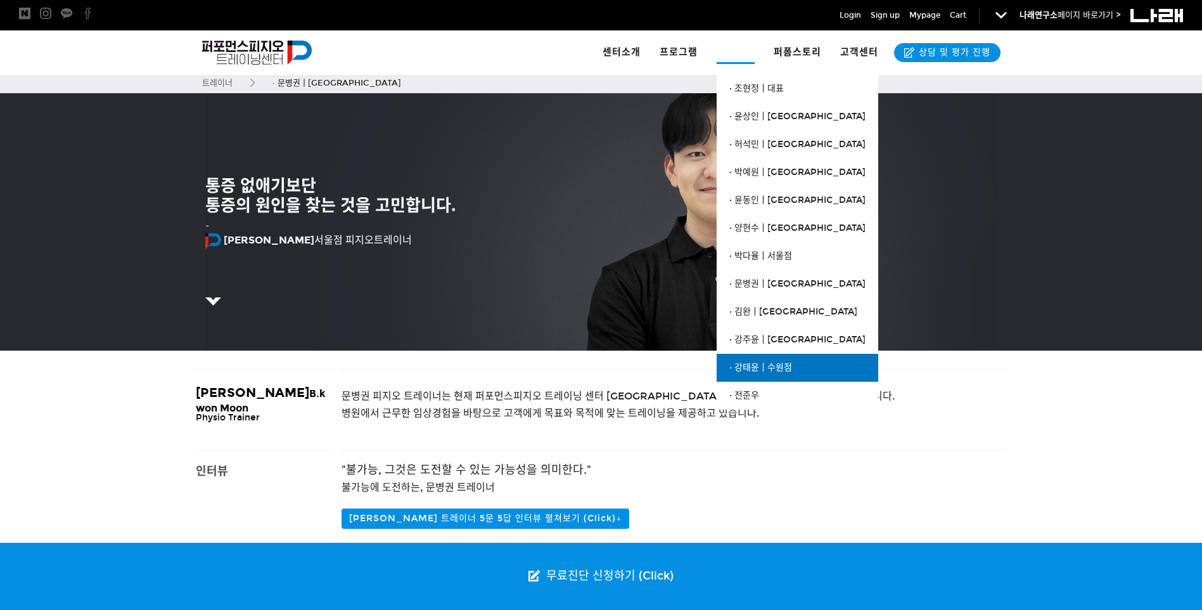
click at [758, 364] on span "· 강태윤ㅣ수원점" at bounding box center [760, 367] width 63 height 11
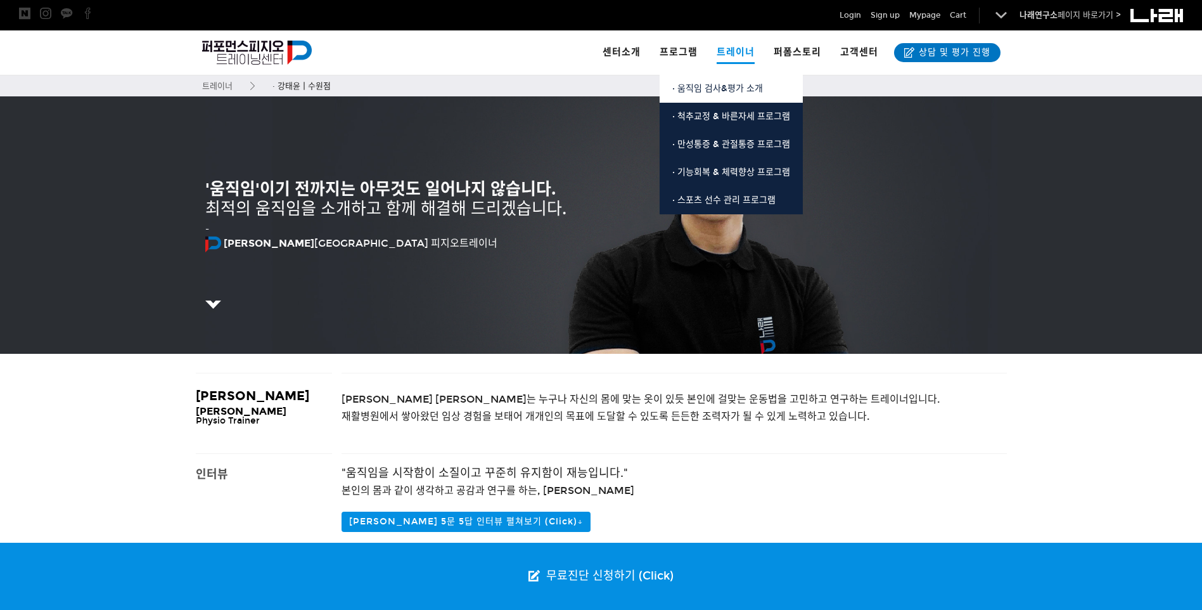
click at [689, 82] on link "· 움직임 검사&평가 소개" at bounding box center [731, 89] width 143 height 28
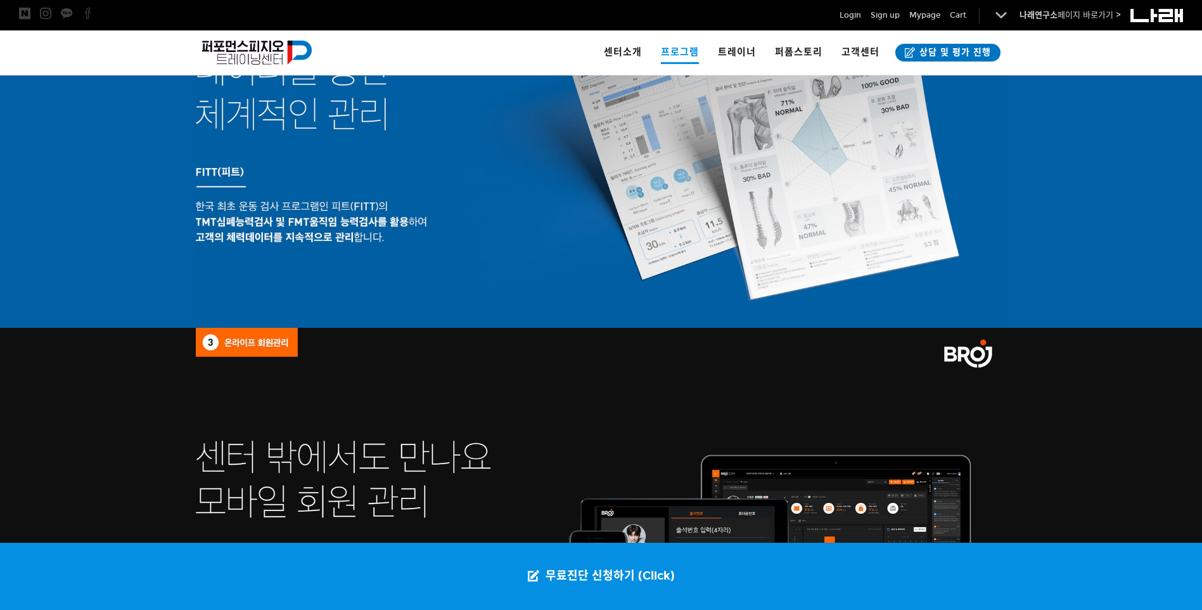
scroll to position [1457, 0]
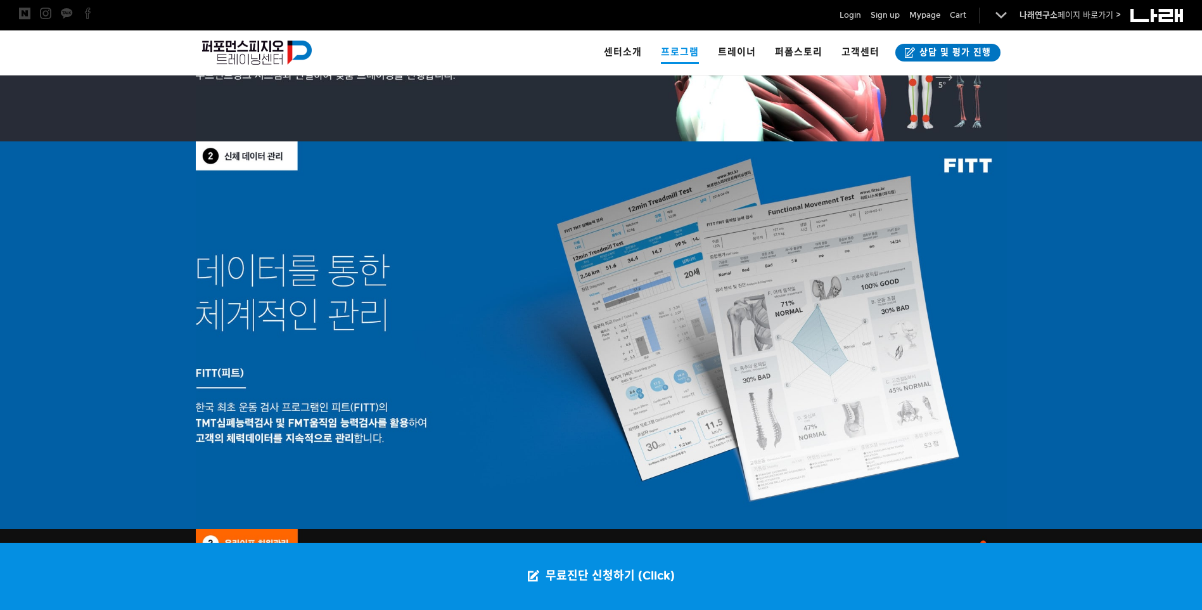
click at [1002, 255] on div at bounding box center [601, 334] width 811 height 387
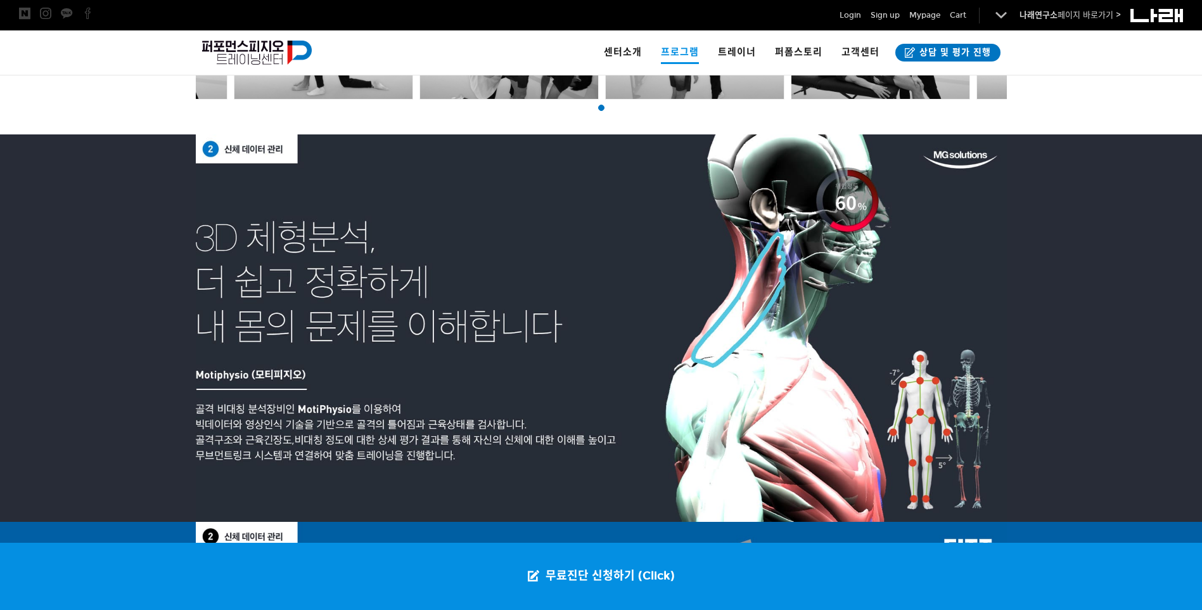
scroll to position [760, 0]
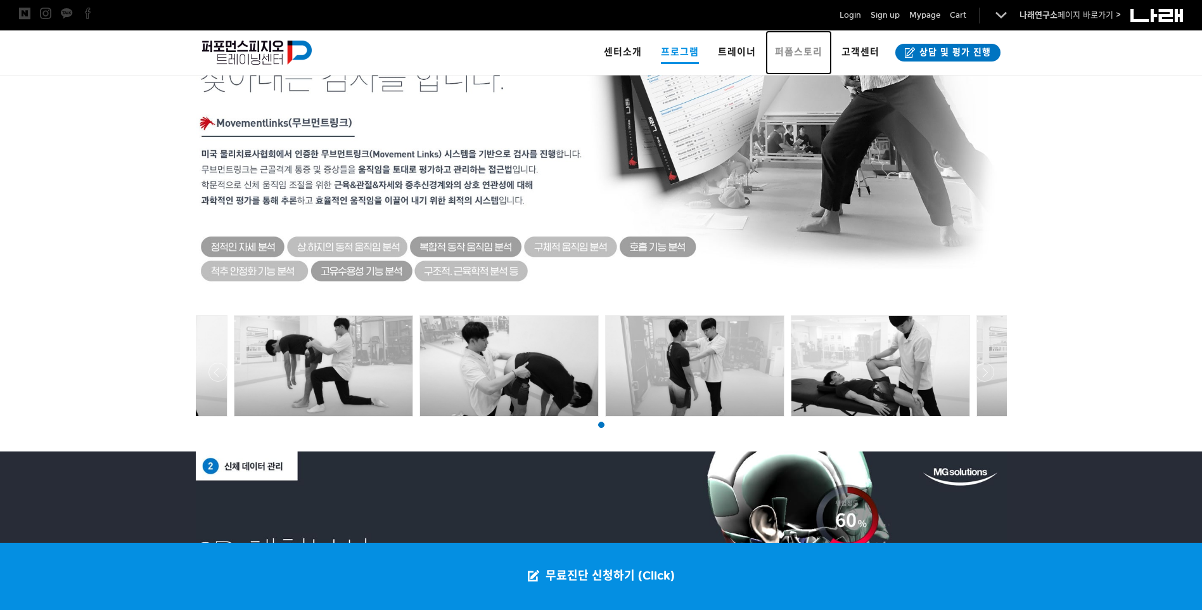
click at [805, 53] on span "퍼폼스토리" at bounding box center [799, 51] width 48 height 11
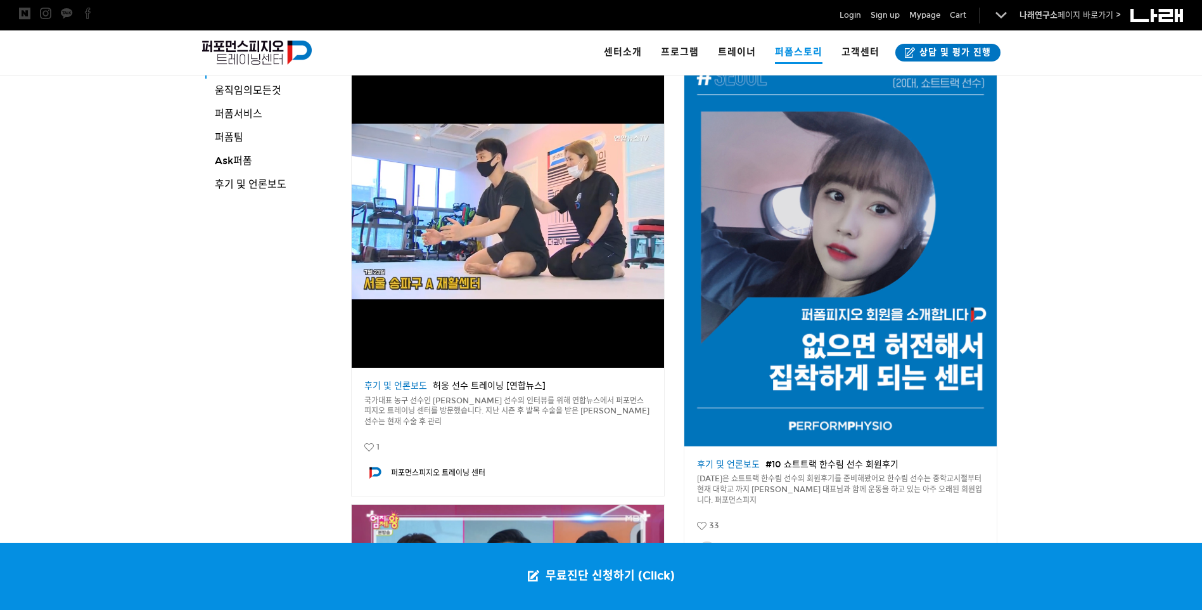
scroll to position [190, 0]
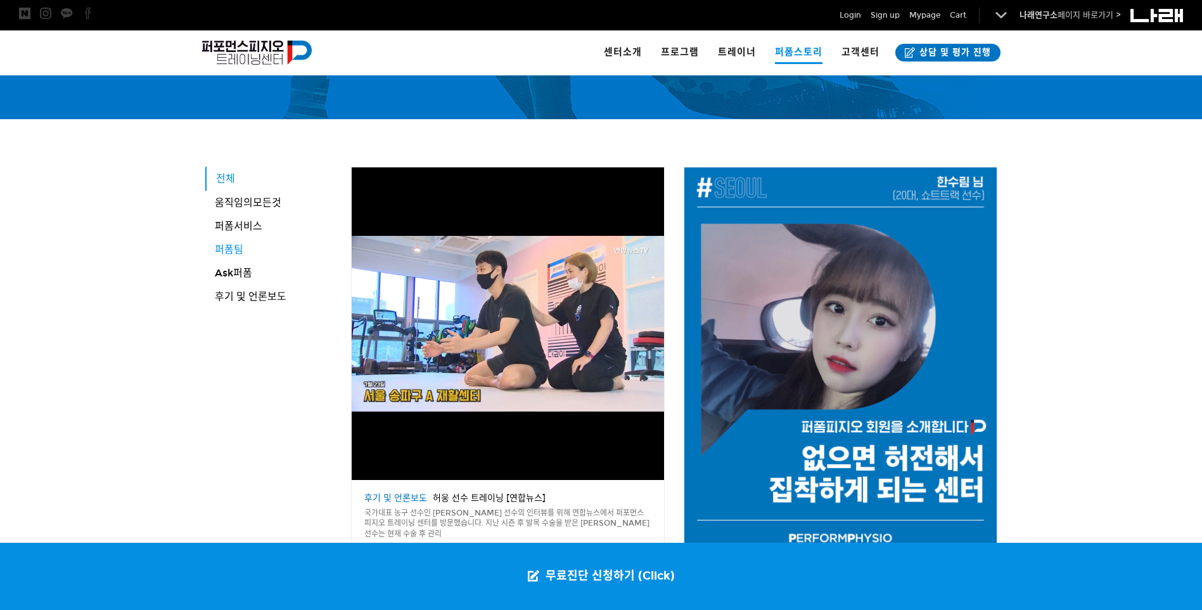
click at [233, 248] on span "퍼폼팀" at bounding box center [229, 249] width 29 height 12
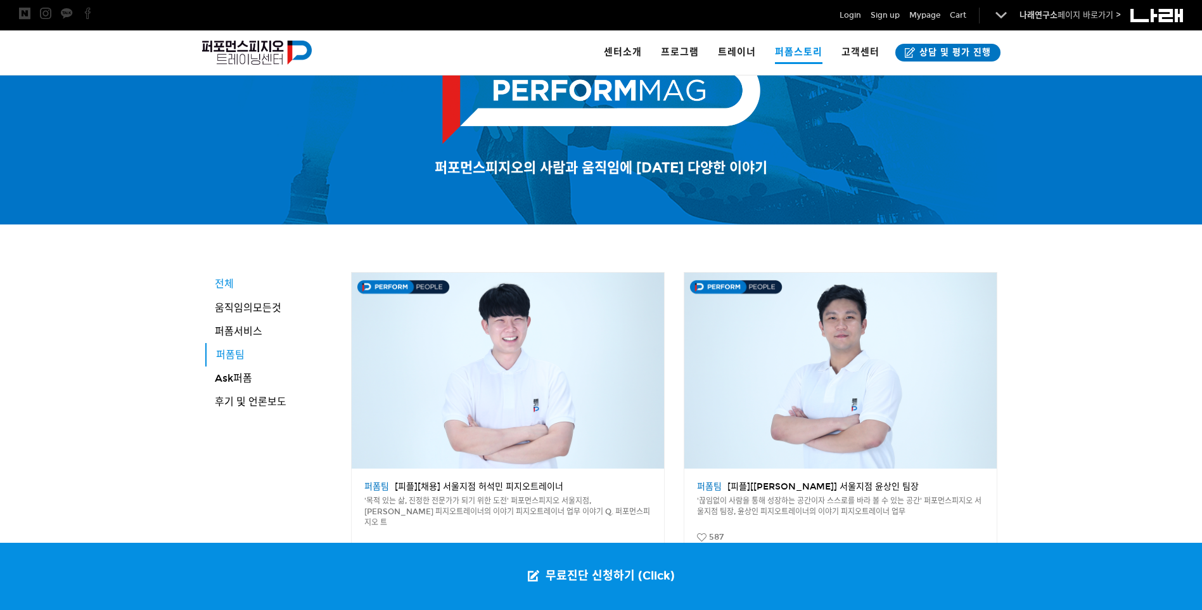
scroll to position [253, 0]
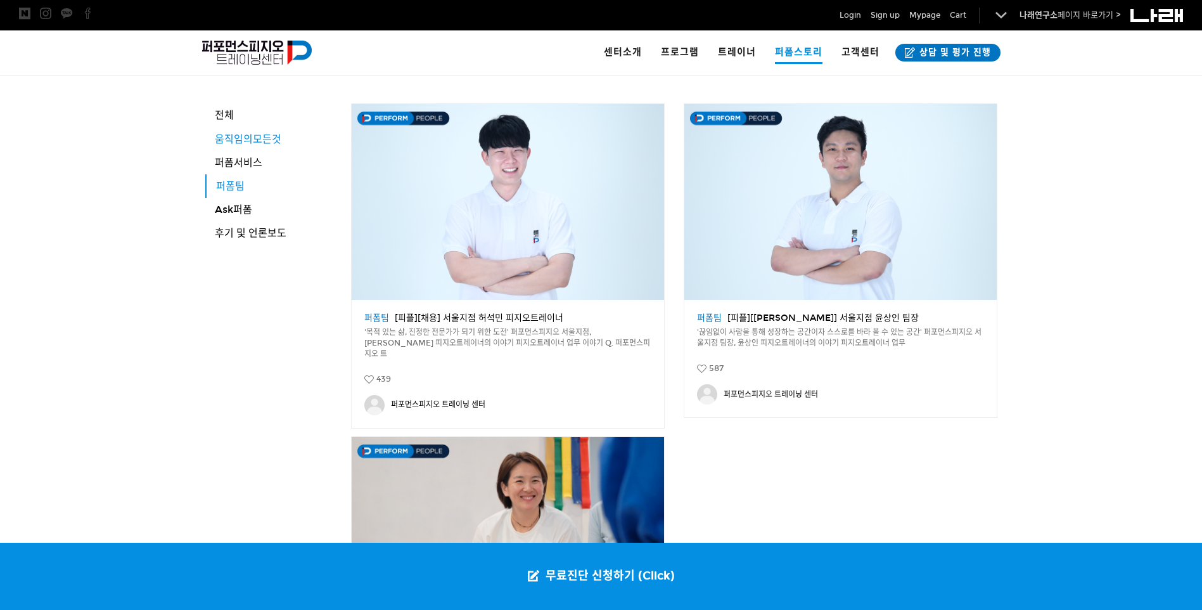
click at [235, 141] on span "움직임의모든것" at bounding box center [248, 139] width 67 height 12
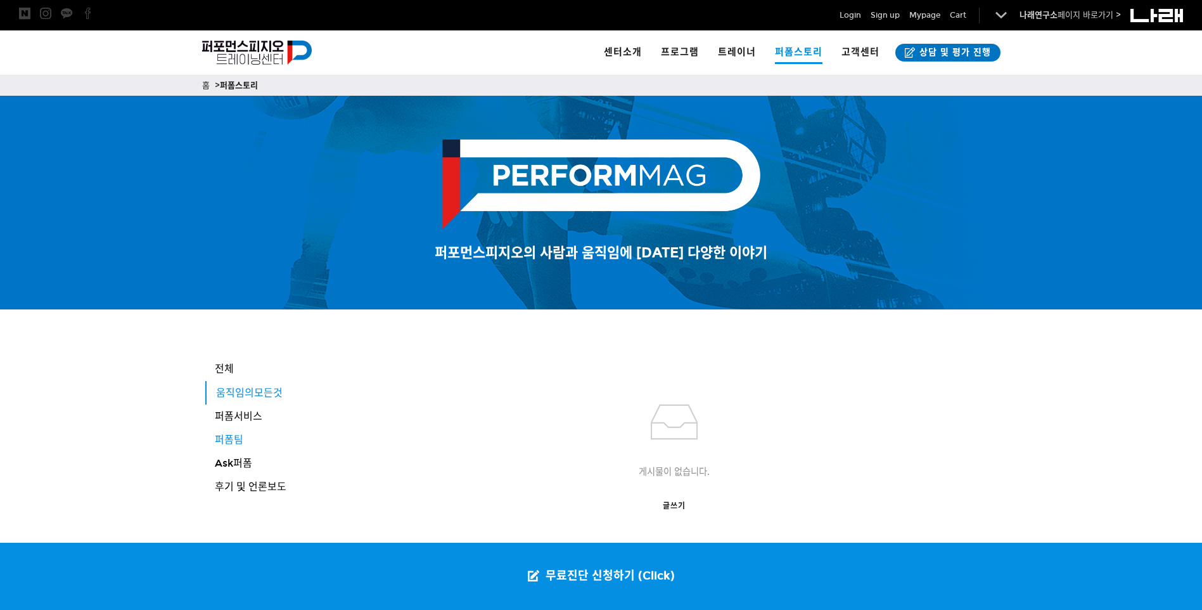
click at [243, 440] on link "퍼폼팀" at bounding box center [273, 439] width 136 height 23
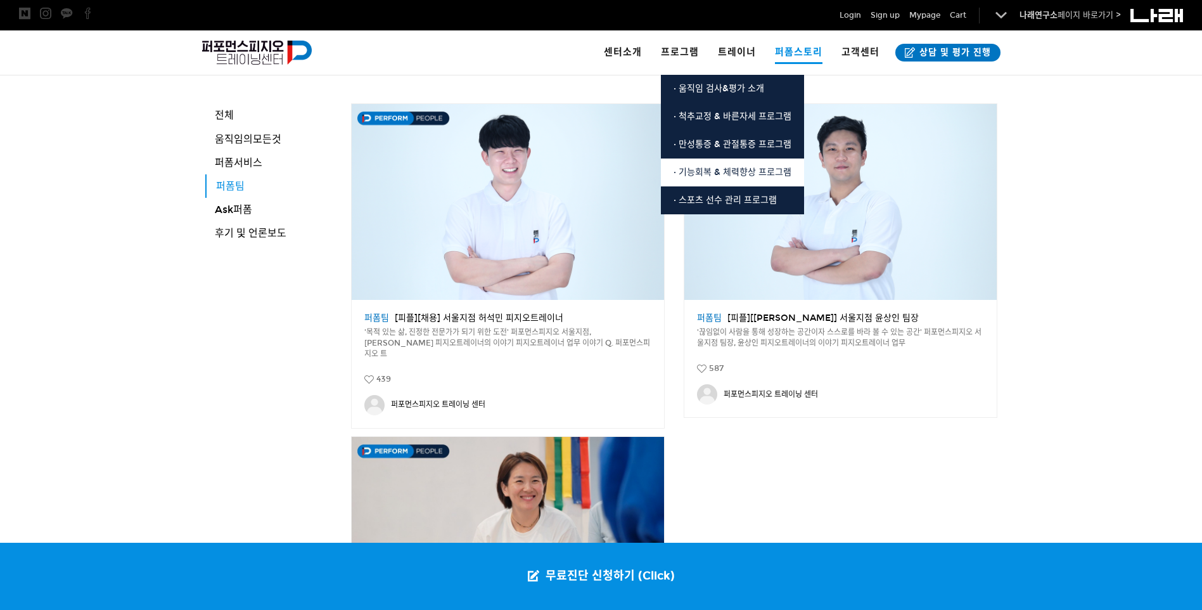
click at [689, 175] on span "· 기능회복 & 체력향상 프로그램" at bounding box center [733, 172] width 118 height 11
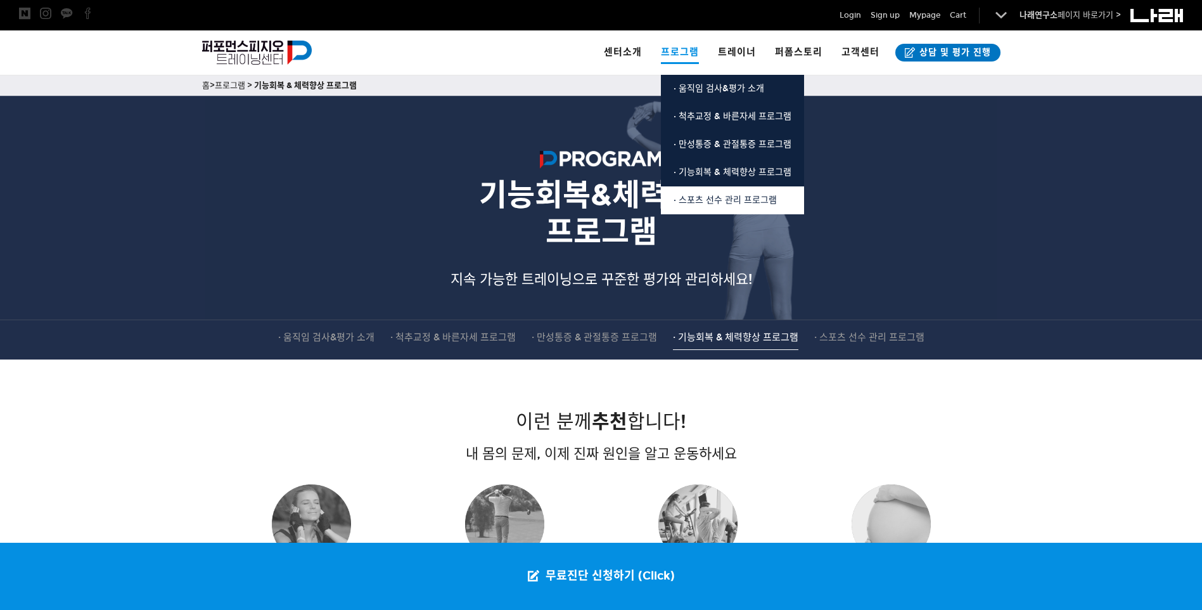
click at [700, 196] on span "· 스포츠 선수 관리 프로그램" at bounding box center [725, 200] width 103 height 11
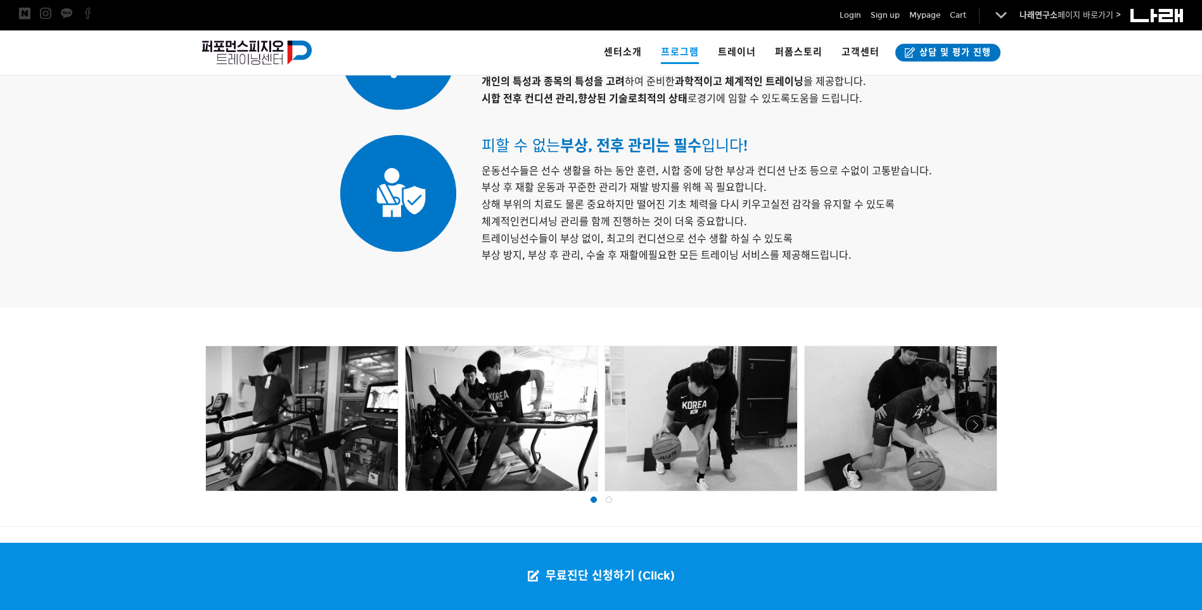
scroll to position [1077, 0]
